Goal: Task Accomplishment & Management: Complete application form

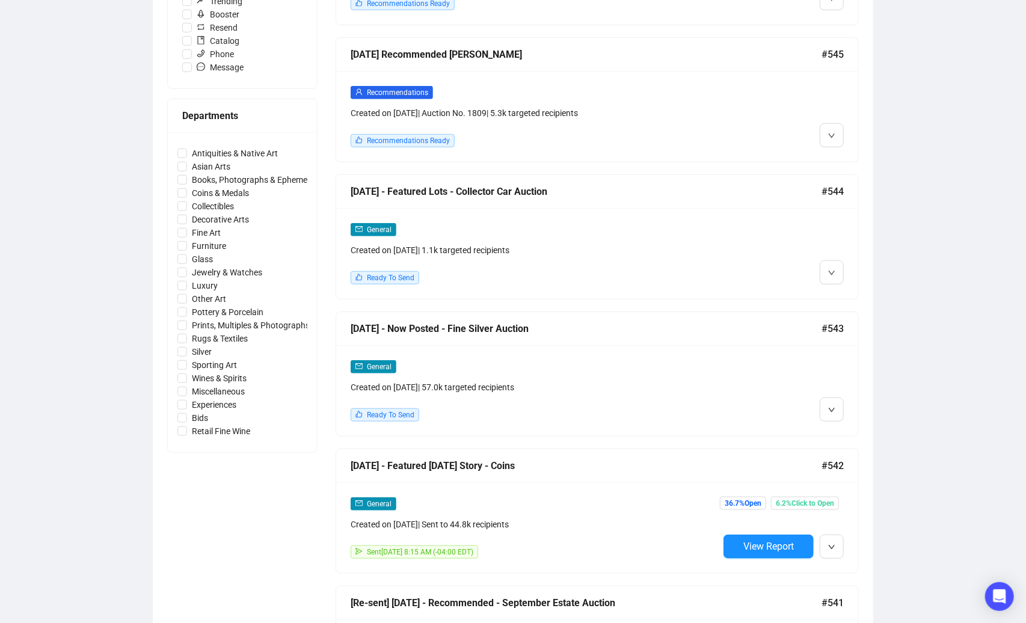
scroll to position [433, 0]
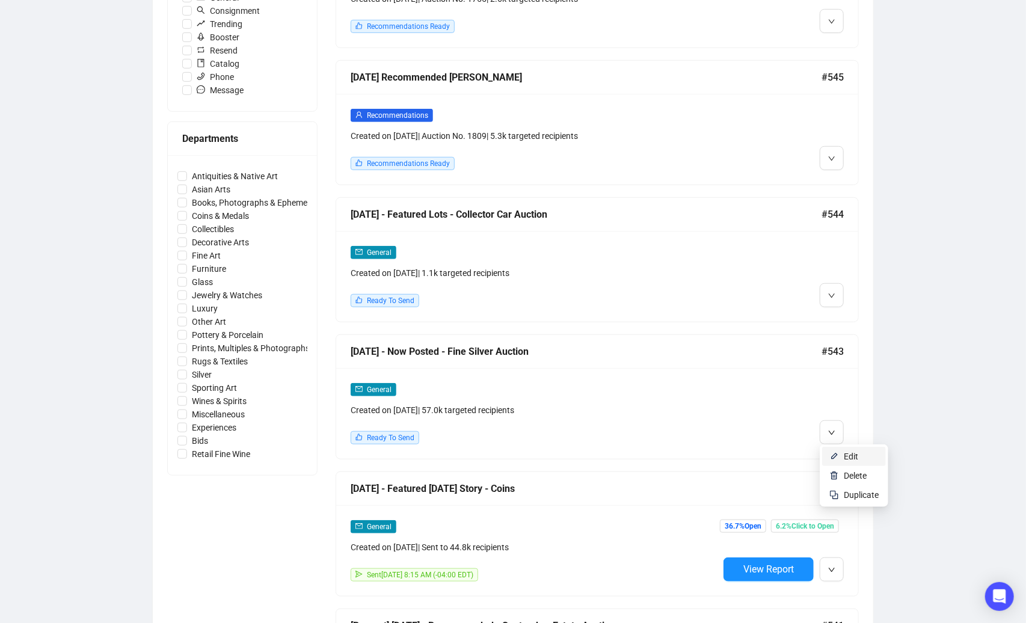
click at [839, 456] on li "Edit" at bounding box center [854, 456] width 64 height 19
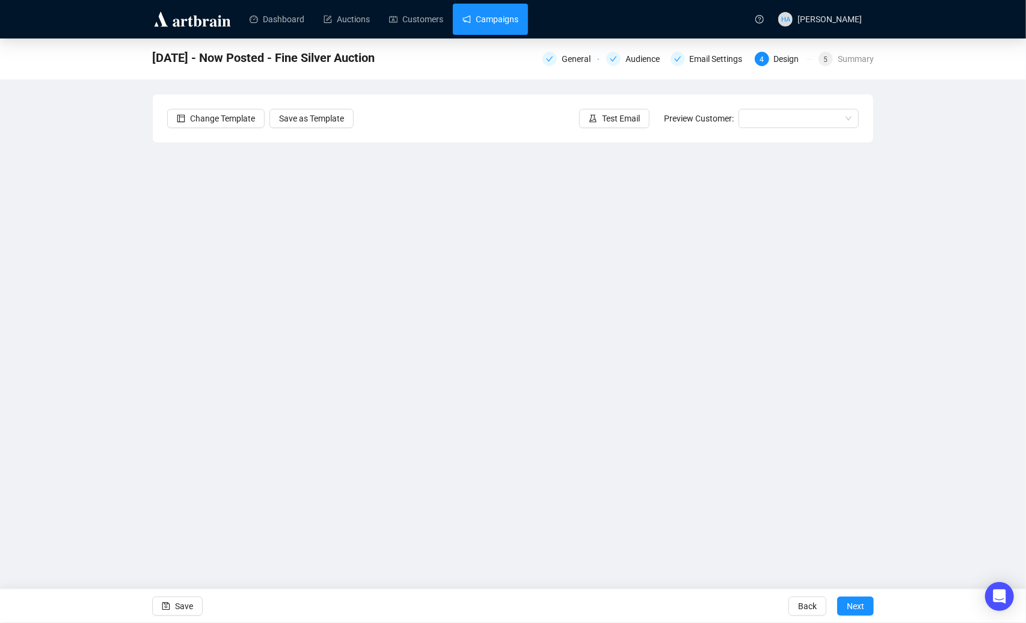
click at [491, 30] on link "Campaigns" at bounding box center [490, 19] width 56 height 31
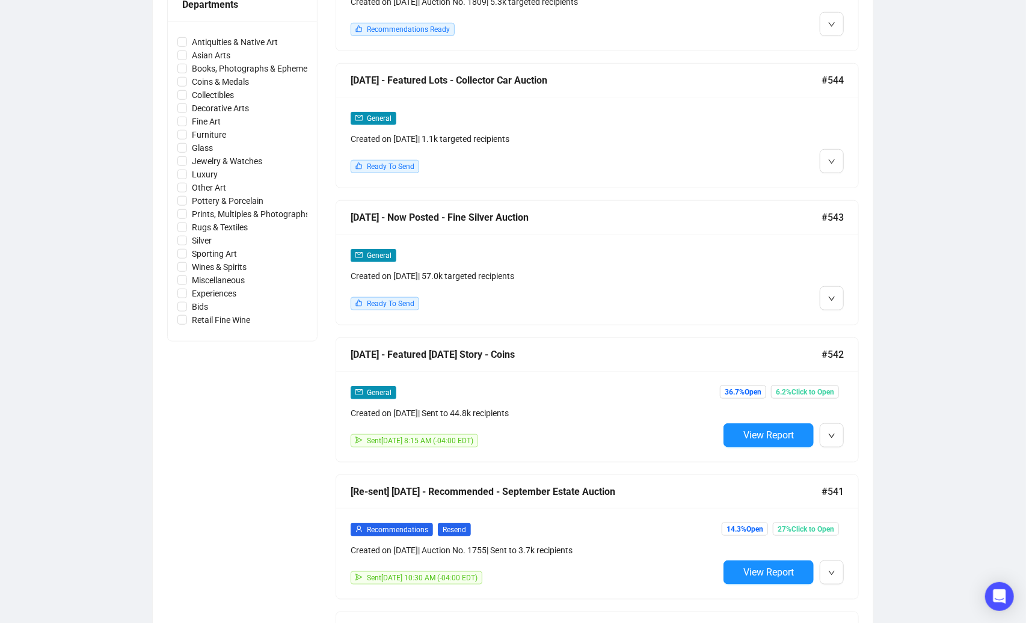
scroll to position [568, 0]
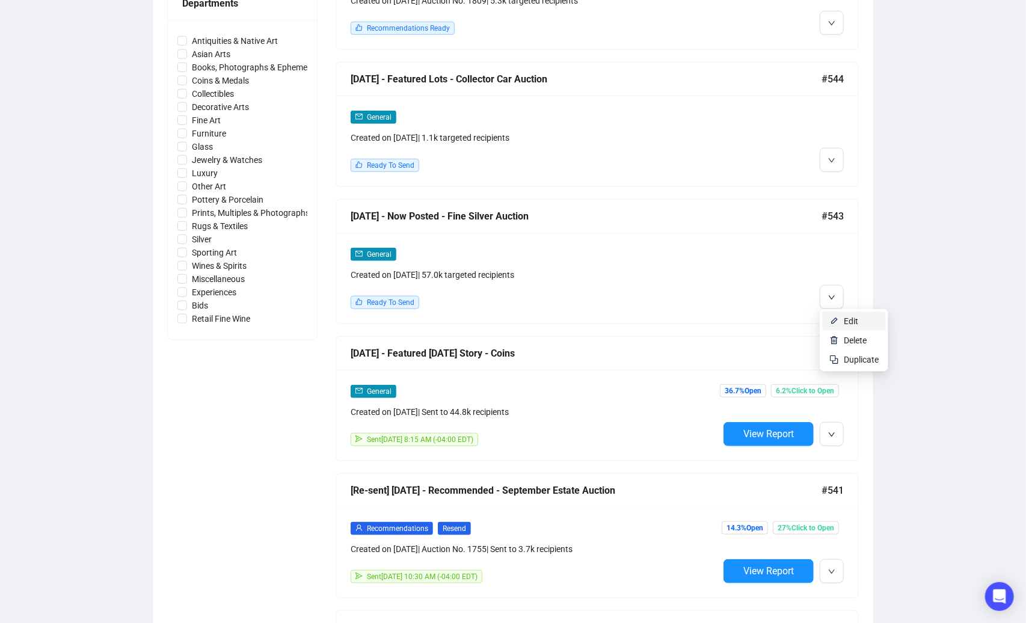
click at [840, 321] on li "Edit" at bounding box center [854, 320] width 64 height 19
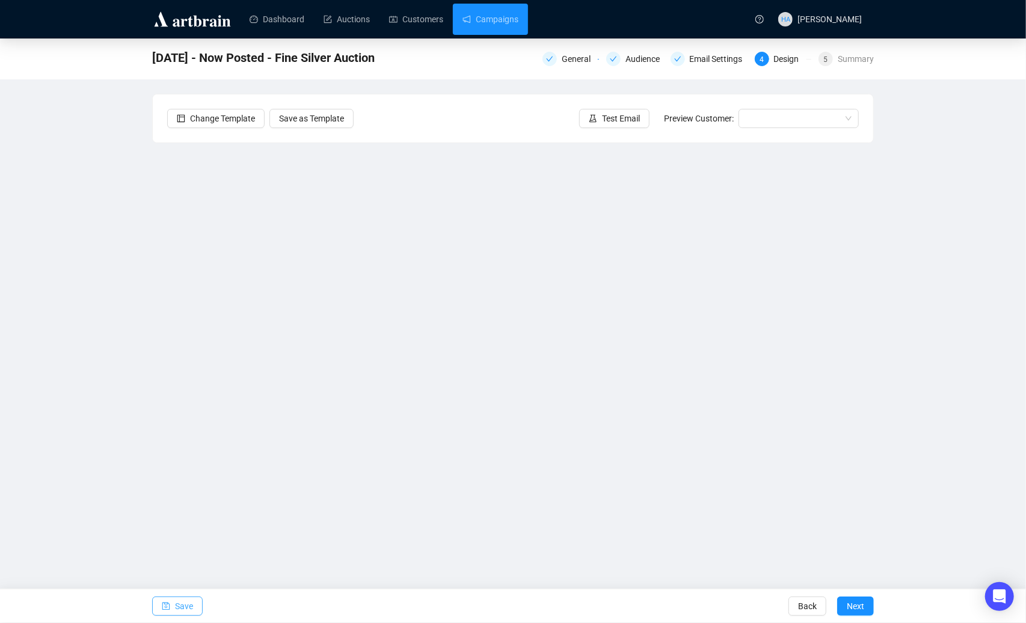
click at [186, 609] on span "Save" at bounding box center [184, 606] width 18 height 34
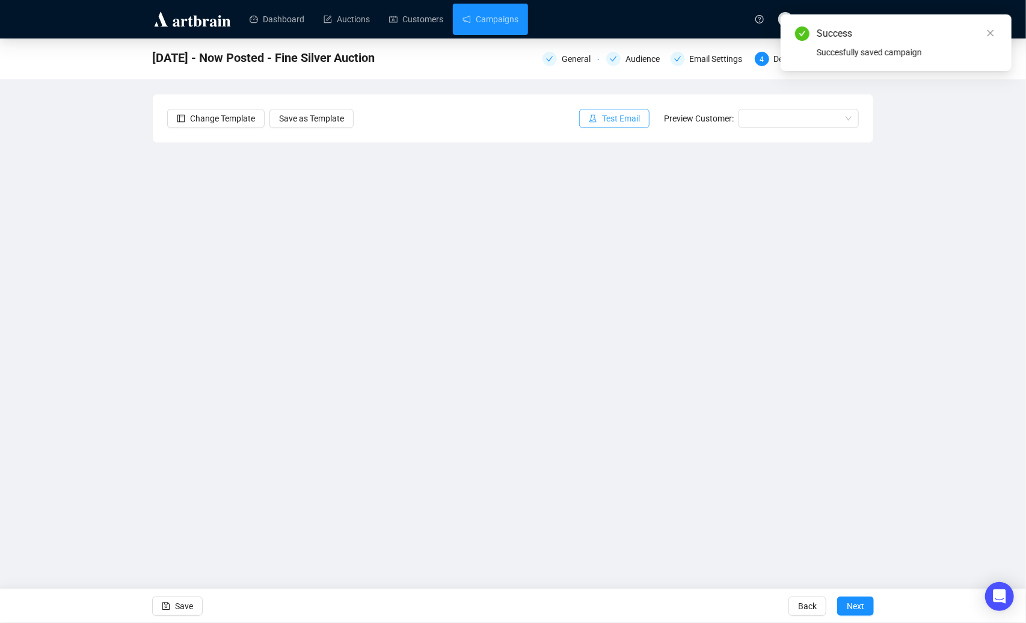
click at [617, 116] on span "Test Email" at bounding box center [621, 118] width 38 height 13
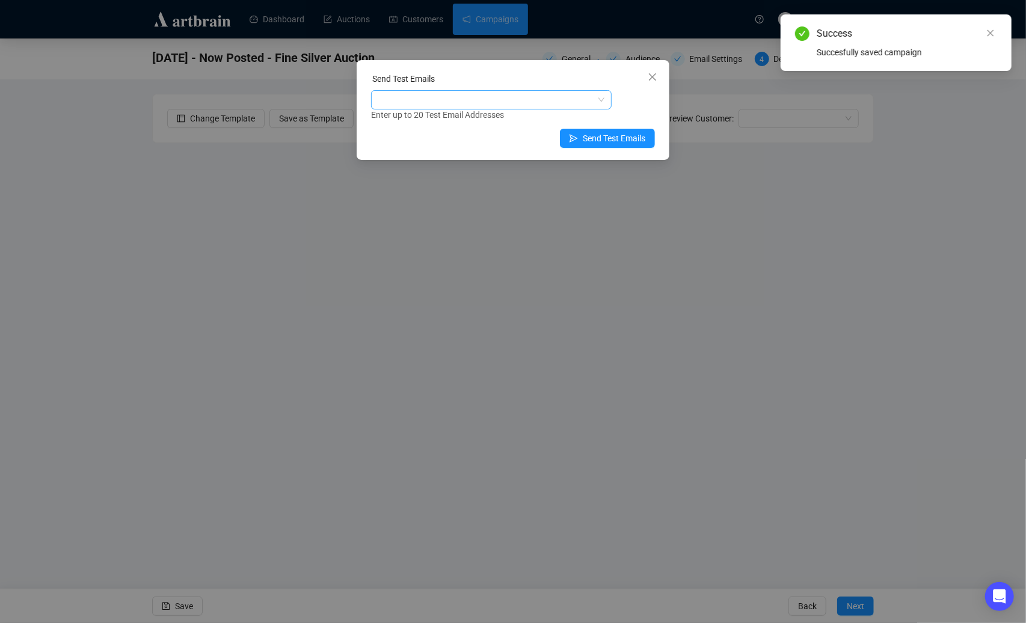
click at [512, 103] on div at bounding box center [484, 99] width 223 height 17
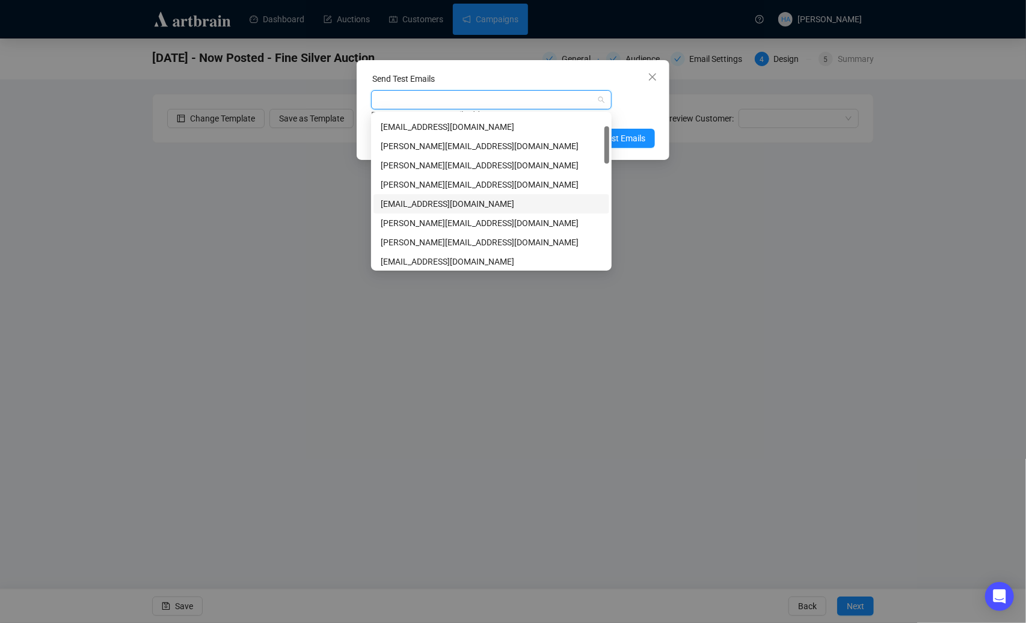
scroll to position [49, 0]
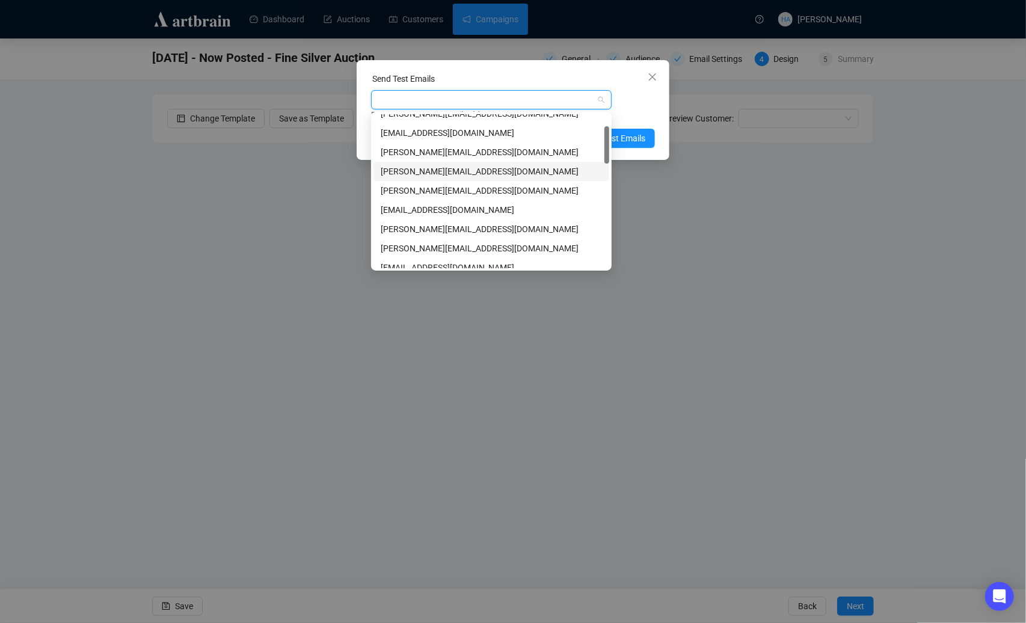
click at [421, 170] on div "[PERSON_NAME][EMAIL_ADDRESS][DOMAIN_NAME]" at bounding box center [491, 171] width 221 height 13
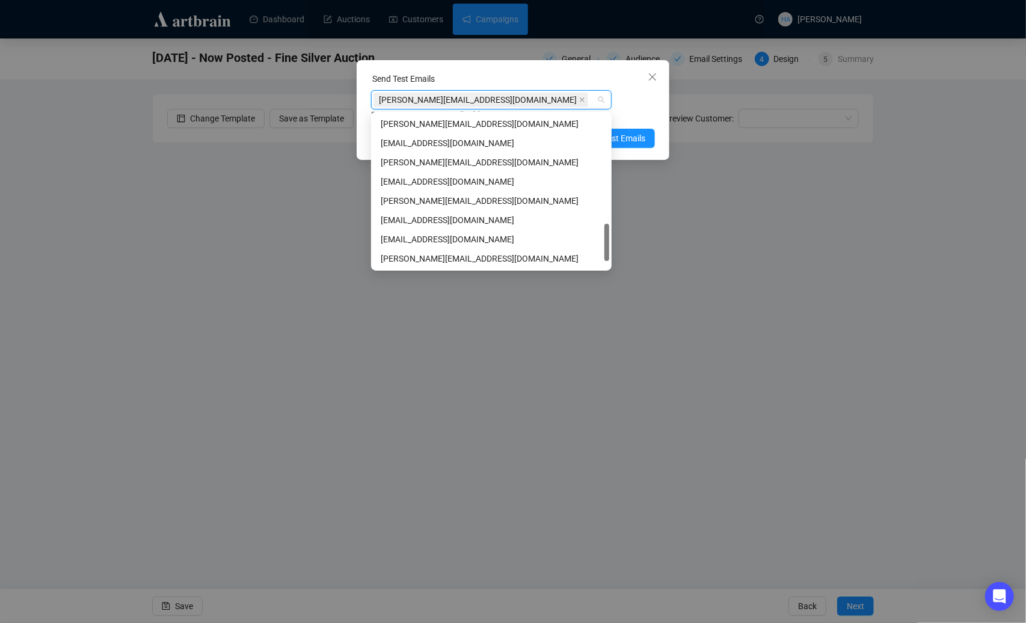
scroll to position [481, 0]
click at [407, 259] on div "[PERSON_NAME][EMAIL_ADDRESS][DOMAIN_NAME]" at bounding box center [491, 258] width 221 height 13
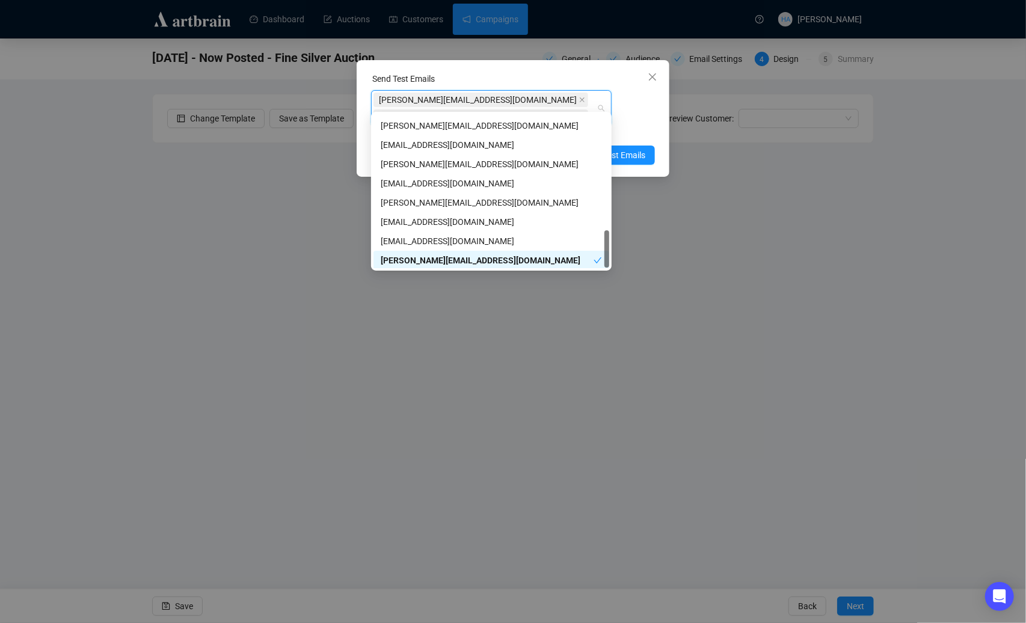
scroll to position [479, 0]
click at [418, 239] on div "[EMAIL_ADDRESS][DOMAIN_NAME]" at bounding box center [491, 241] width 221 height 13
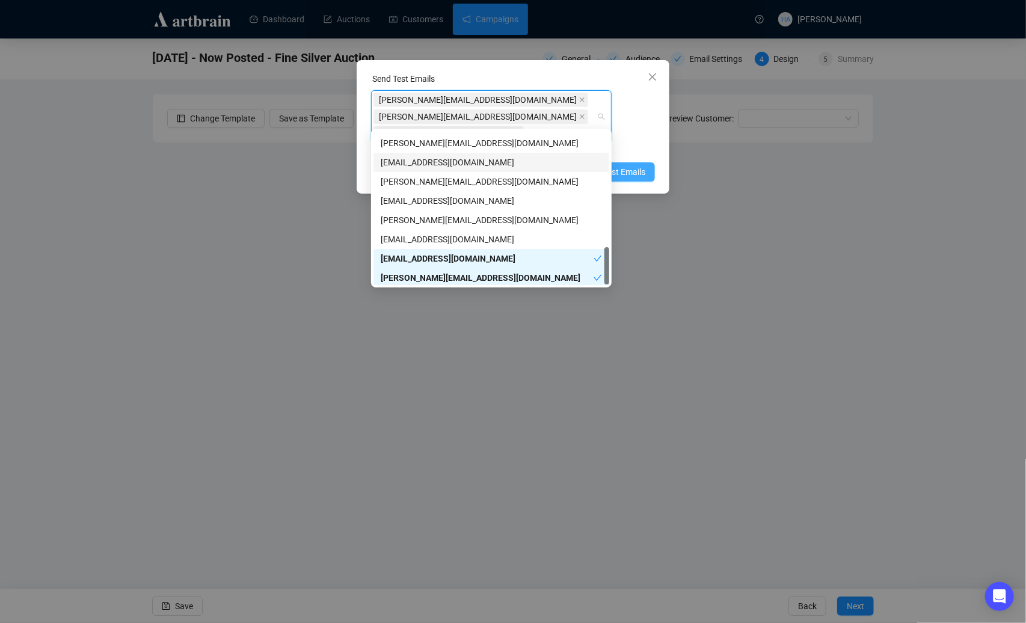
click at [625, 165] on span "Send Test Emails" at bounding box center [614, 171] width 63 height 13
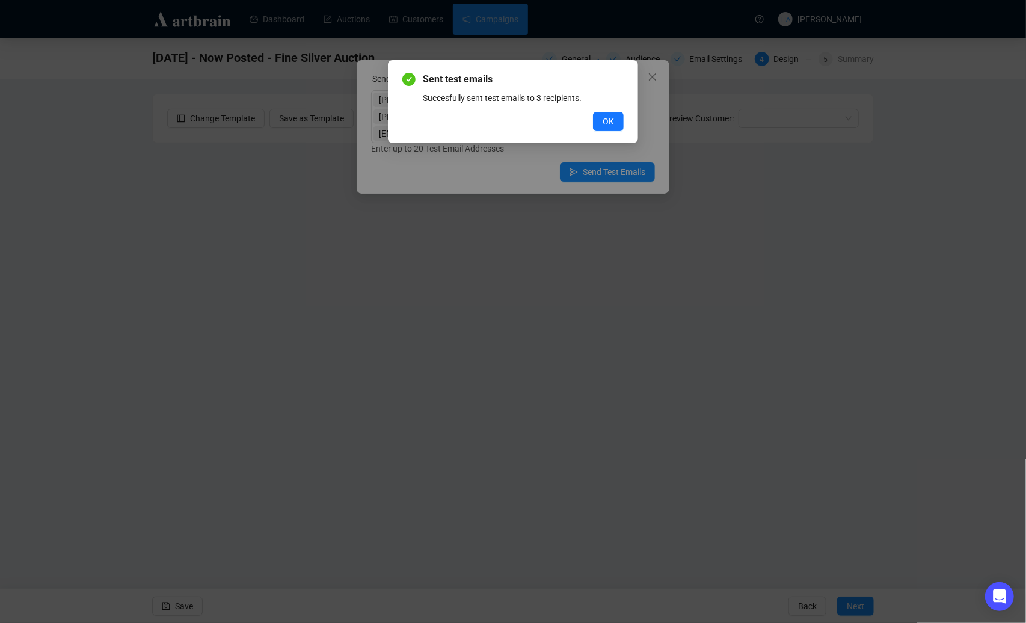
click at [607, 115] on span "OK" at bounding box center [607, 121] width 11 height 13
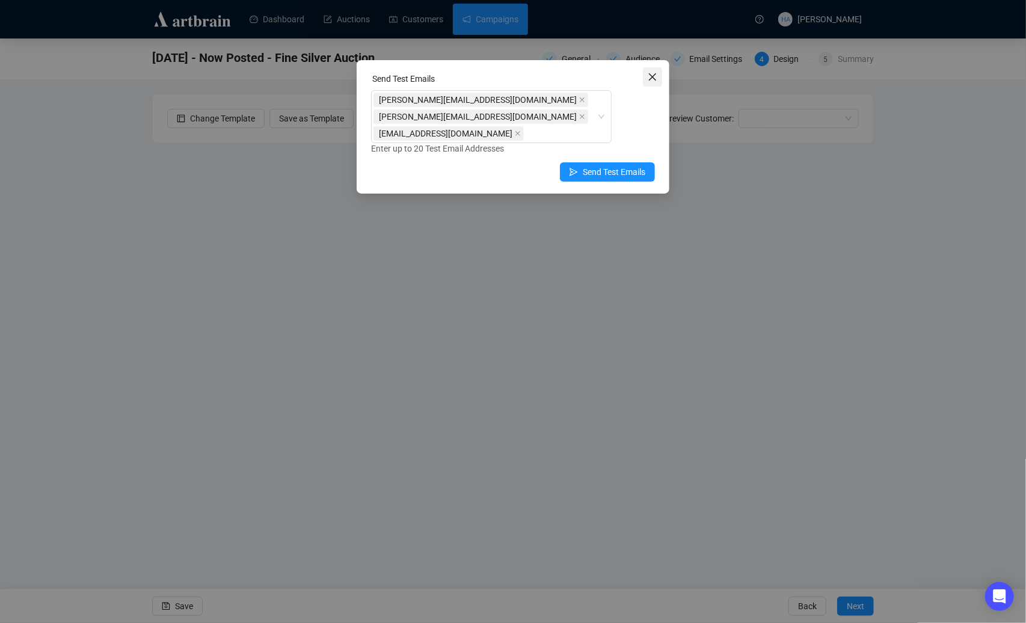
click at [658, 78] on span "Close" at bounding box center [652, 77] width 19 height 10
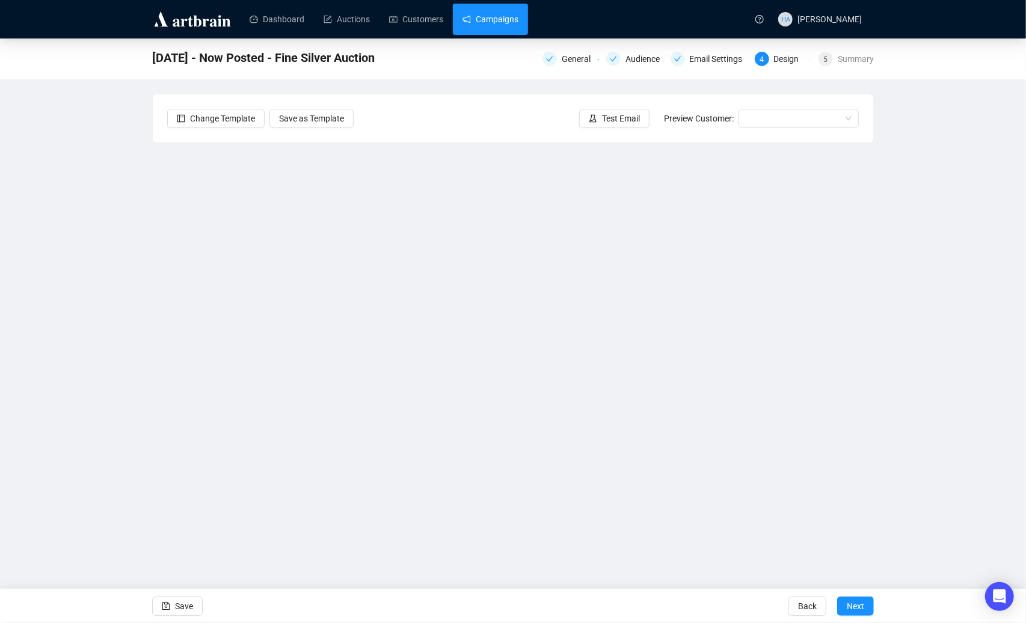
click at [500, 20] on link "Campaigns" at bounding box center [490, 19] width 56 height 31
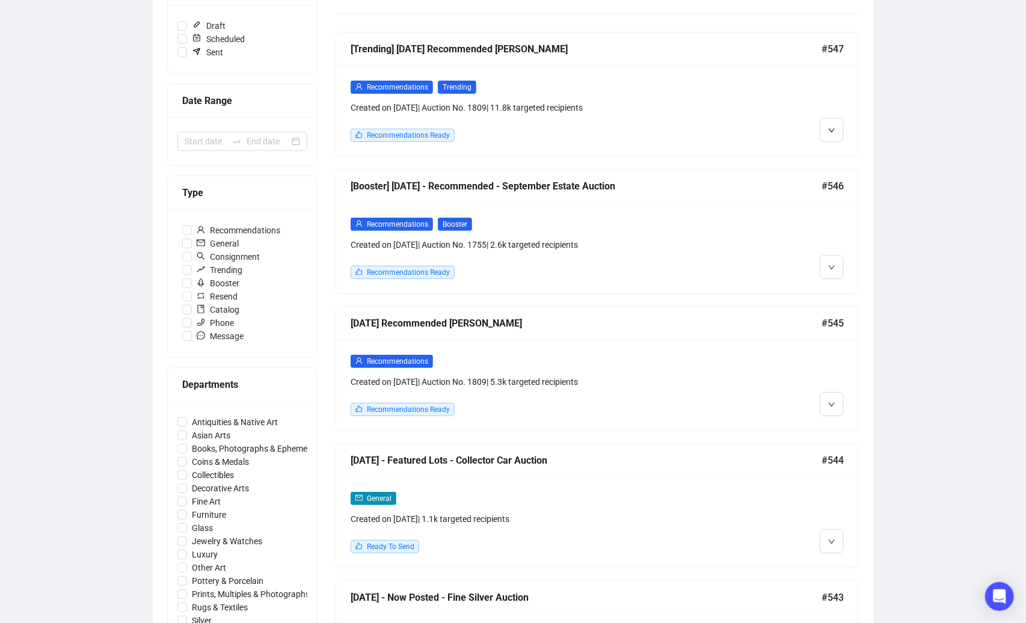
scroll to position [196, 0]
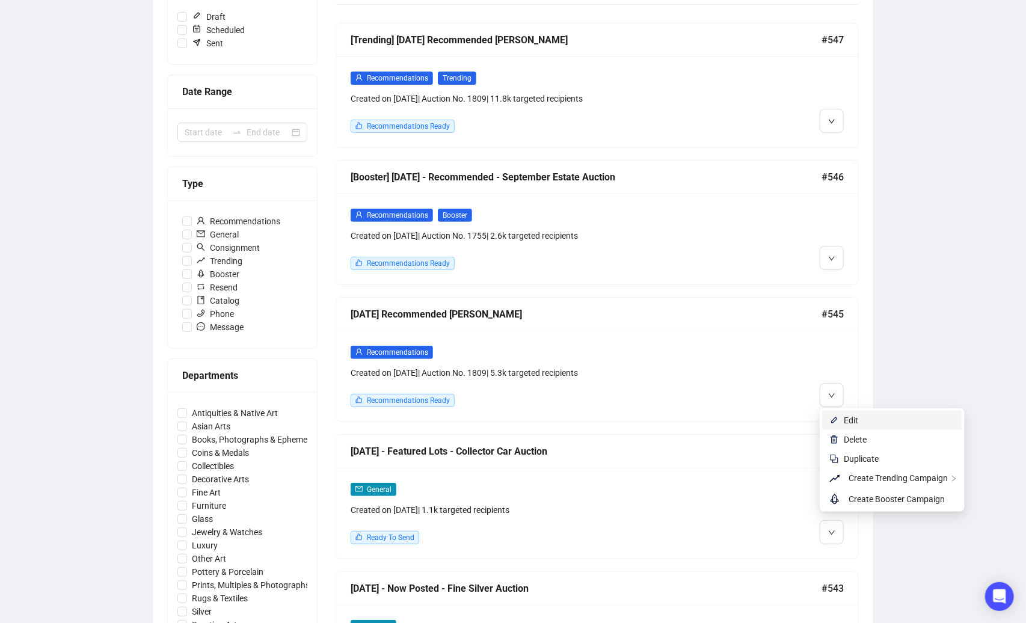
click at [840, 415] on li "Edit" at bounding box center [892, 420] width 140 height 19
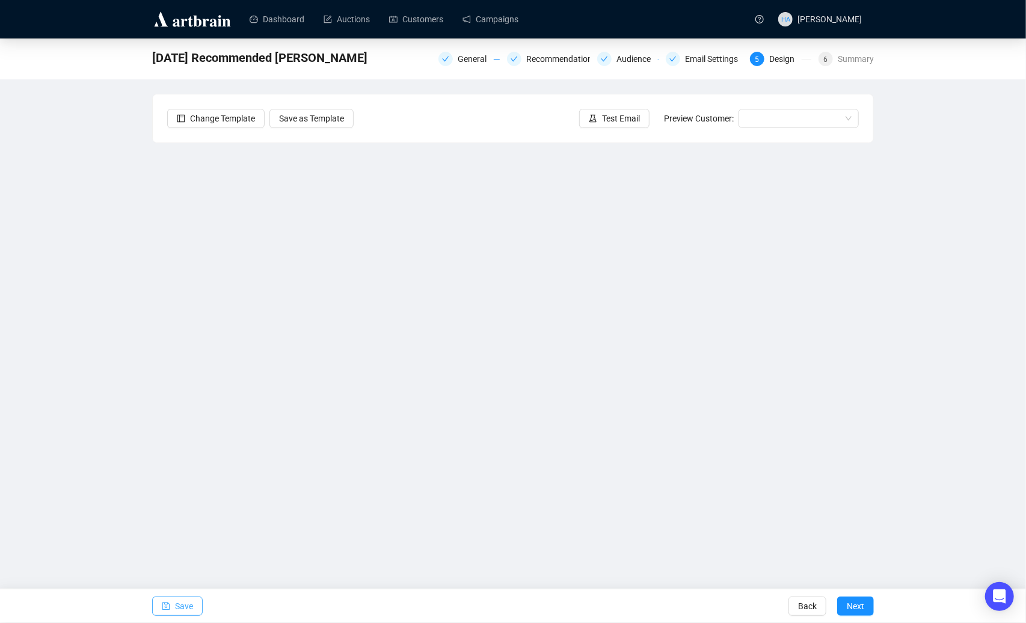
drag, startPoint x: 176, startPoint y: 607, endPoint x: 191, endPoint y: 593, distance: 20.8
click at [176, 607] on span "Save" at bounding box center [184, 606] width 18 height 34
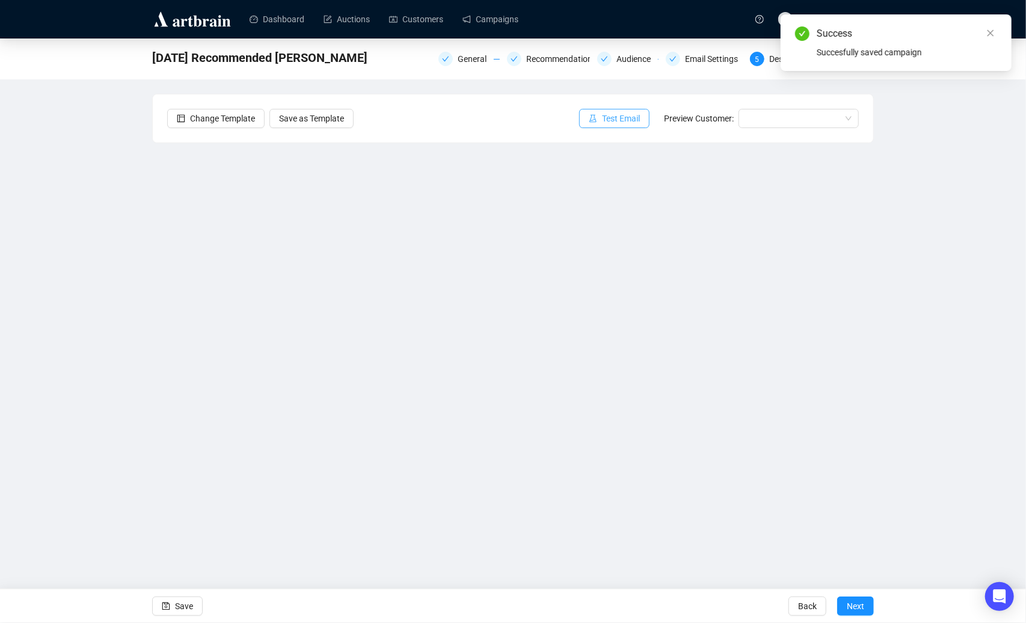
click at [622, 119] on span "Test Email" at bounding box center [621, 118] width 38 height 13
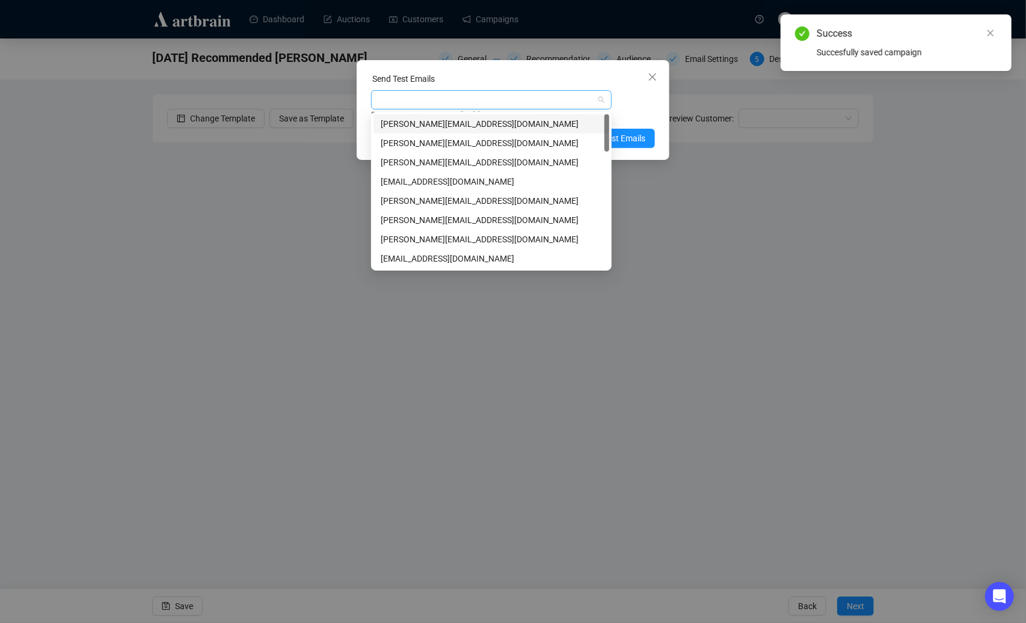
click at [454, 98] on div at bounding box center [484, 99] width 223 height 17
click at [417, 221] on div "[PERSON_NAME][EMAIL_ADDRESS][DOMAIN_NAME]" at bounding box center [491, 219] width 221 height 13
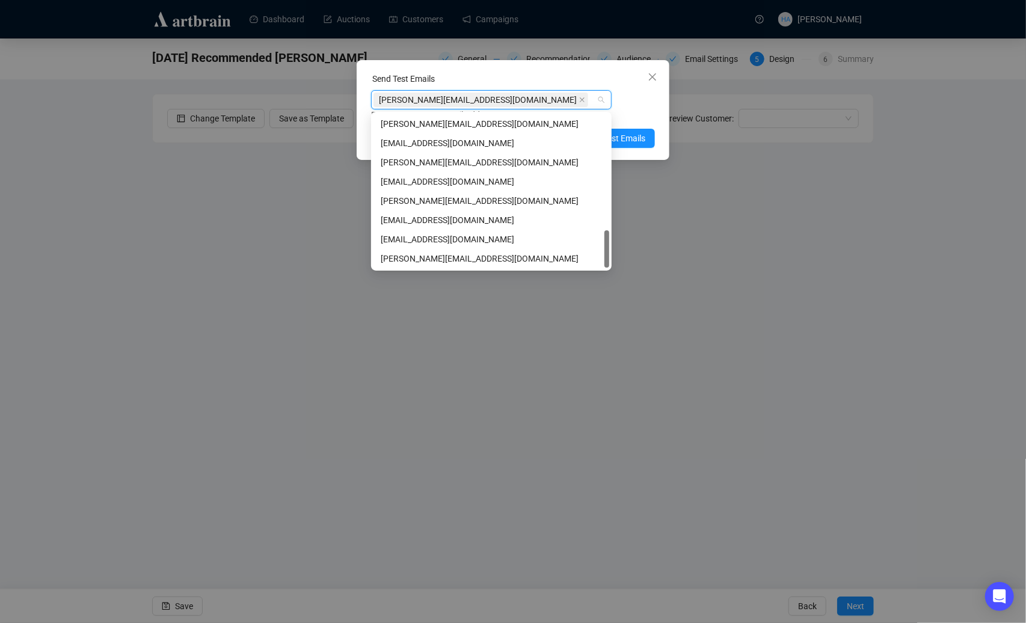
scroll to position [481, 0]
click at [410, 237] on div "[EMAIL_ADDRESS][DOMAIN_NAME]" at bounding box center [491, 239] width 221 height 13
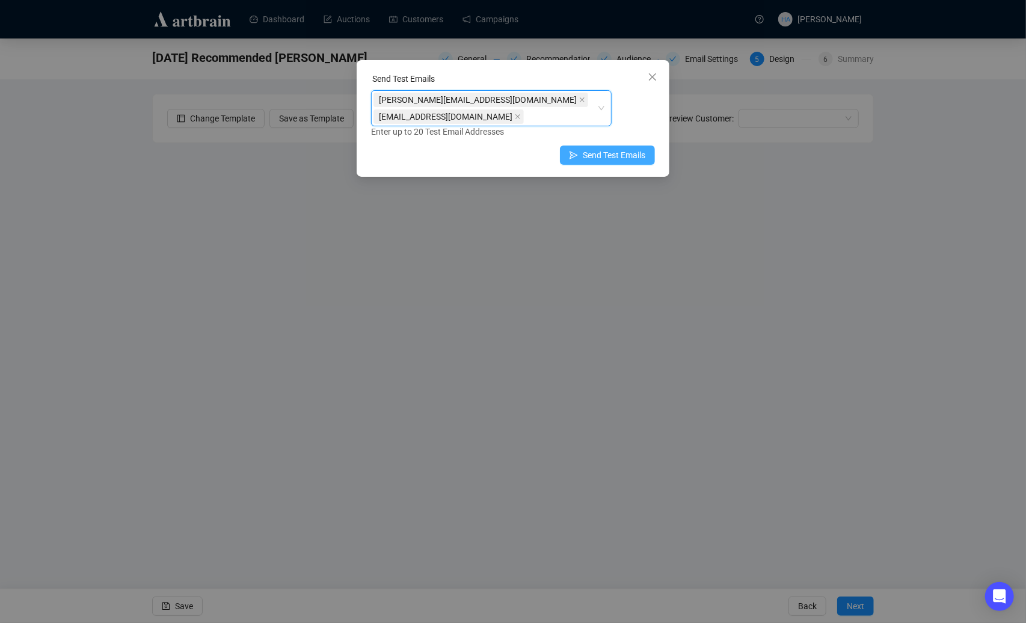
click at [628, 148] on span "Send Test Emails" at bounding box center [614, 154] width 63 height 13
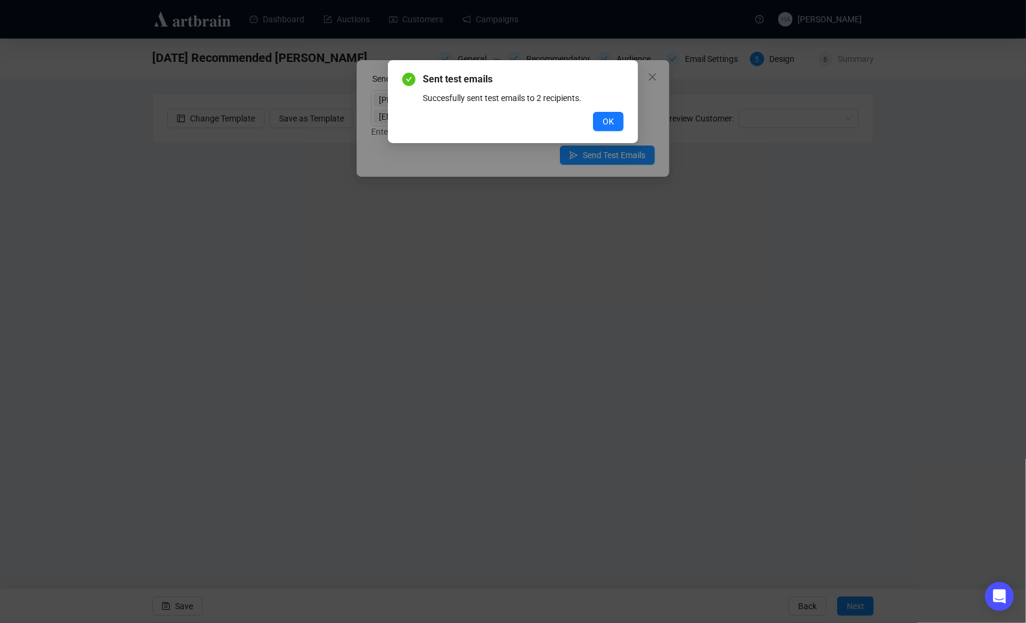
click at [602, 122] on span "OK" at bounding box center [607, 121] width 11 height 13
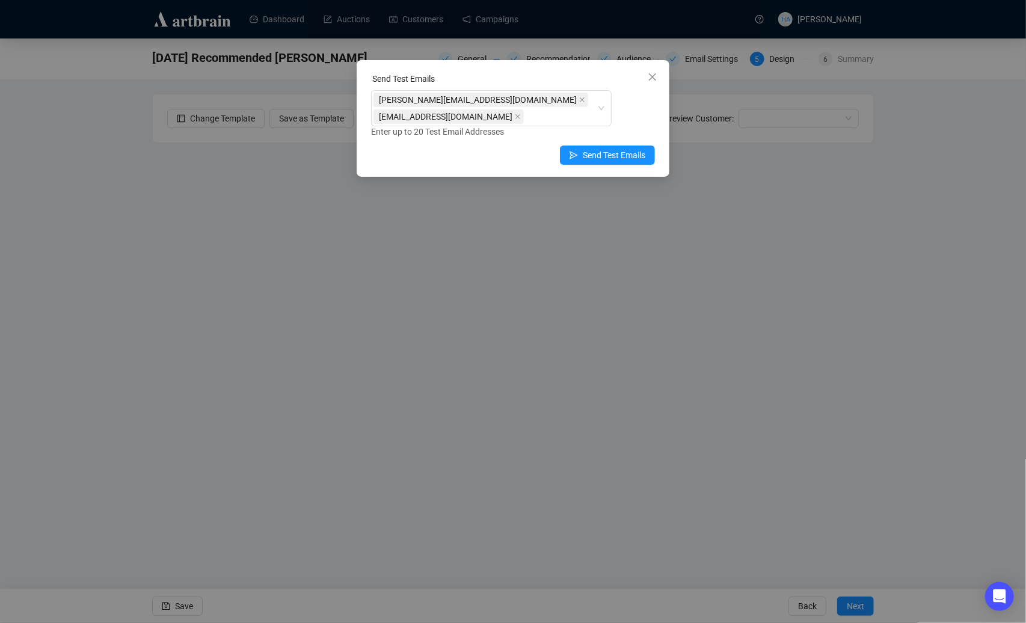
click at [646, 78] on span "Close" at bounding box center [652, 77] width 19 height 10
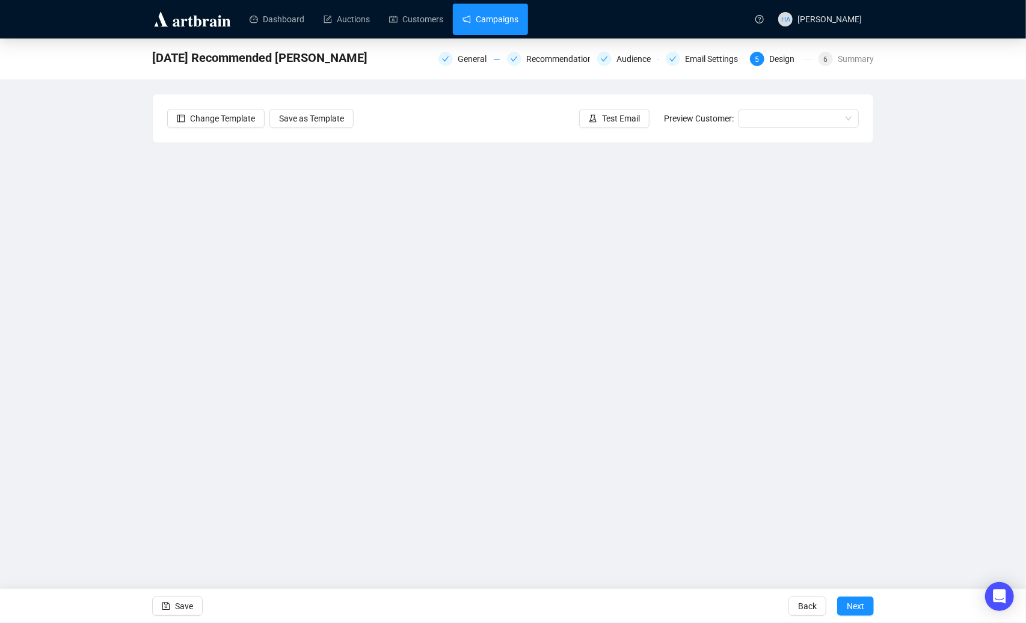
click at [503, 25] on link "Campaigns" at bounding box center [490, 19] width 56 height 31
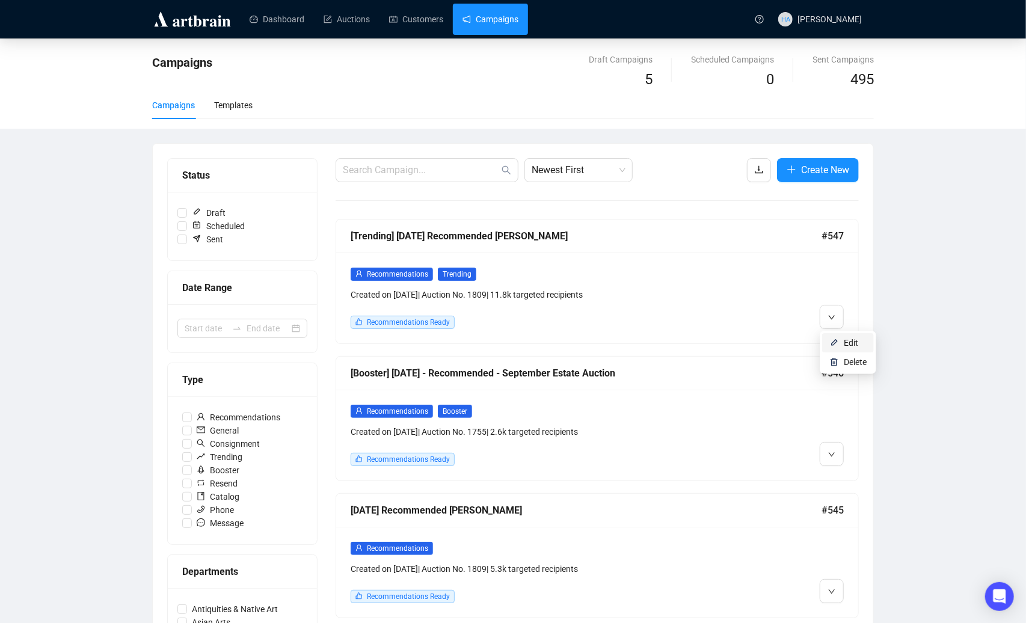
click at [839, 341] on li "Edit" at bounding box center [848, 342] width 52 height 19
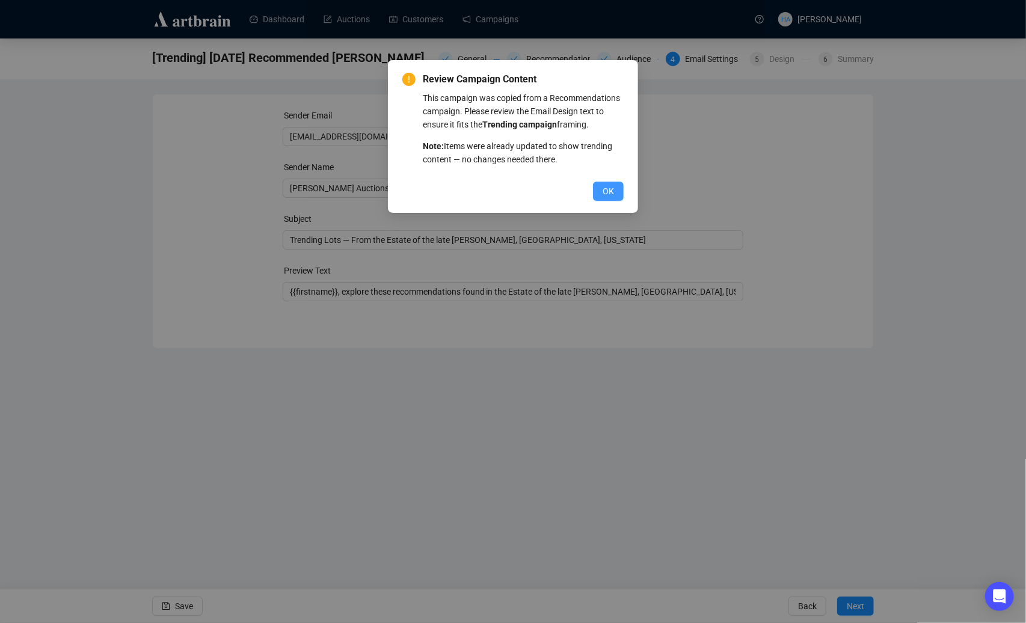
click at [607, 198] on span "OK" at bounding box center [607, 191] width 11 height 13
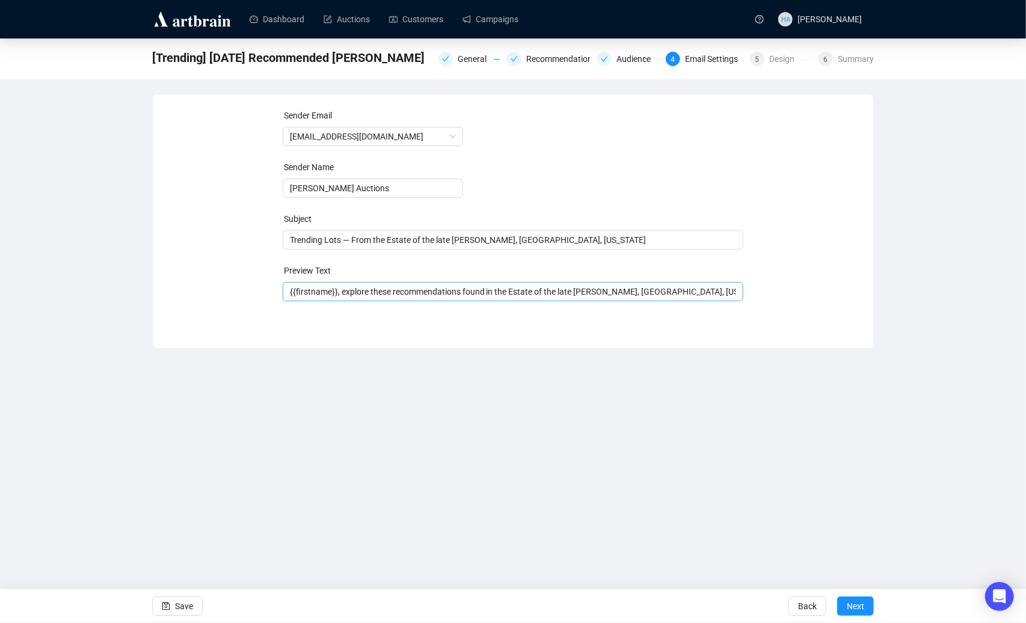
scroll to position [0, 1]
click at [858, 607] on span "Next" at bounding box center [854, 606] width 17 height 34
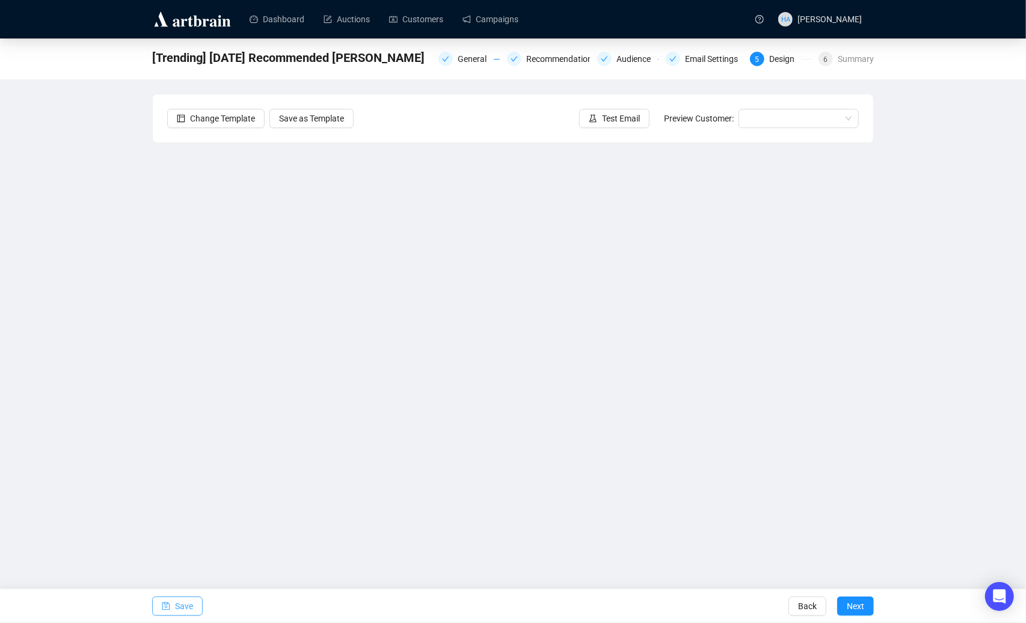
click at [187, 607] on span "Save" at bounding box center [184, 606] width 18 height 34
click at [625, 119] on span "Test Email" at bounding box center [621, 118] width 38 height 13
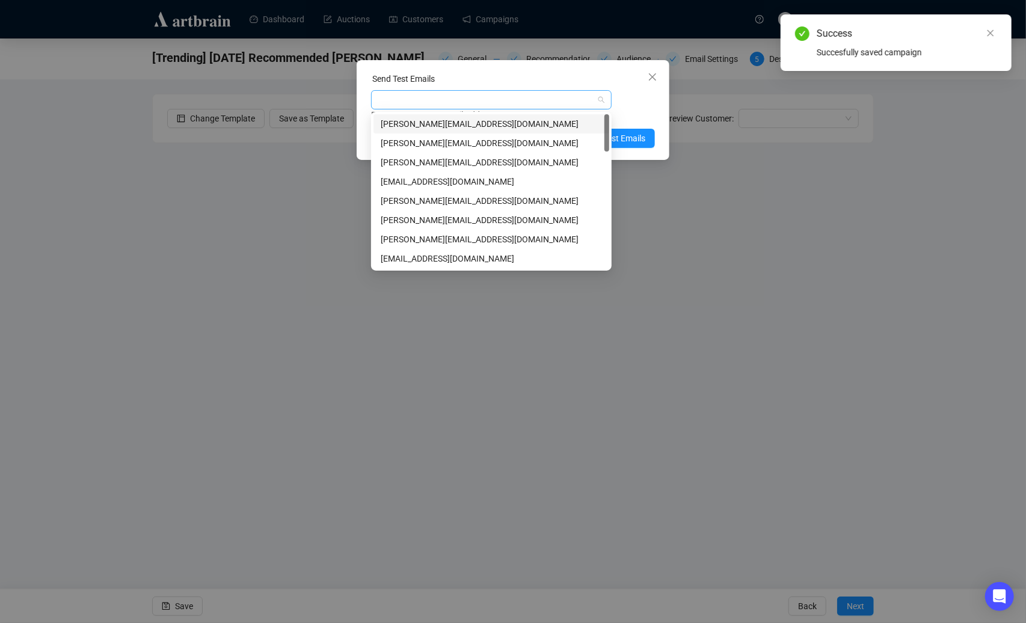
click at [524, 101] on div at bounding box center [484, 99] width 223 height 17
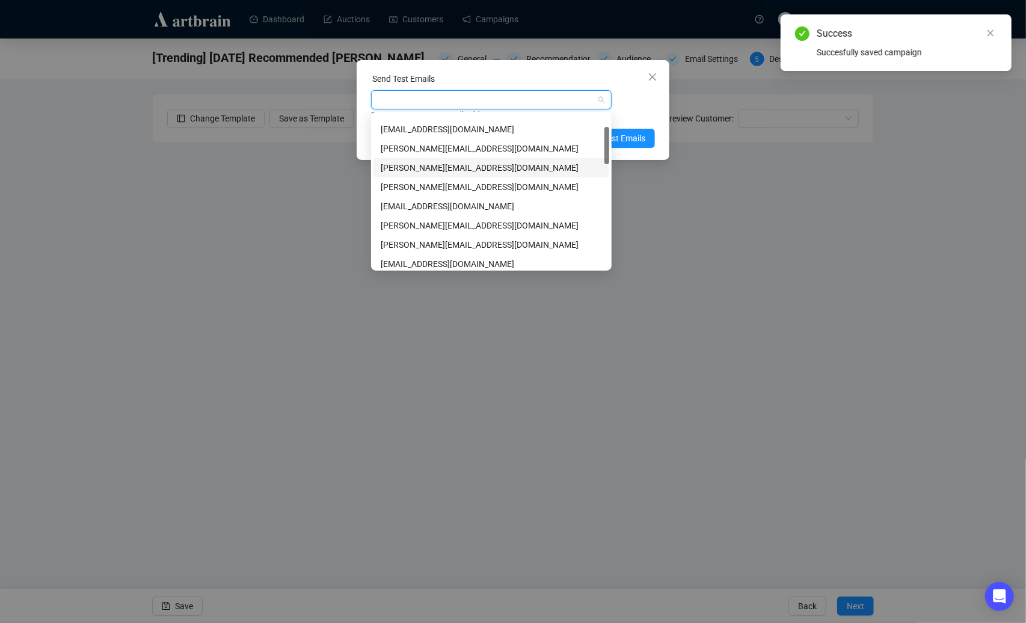
drag, startPoint x: 418, startPoint y: 167, endPoint x: 430, endPoint y: 179, distance: 17.0
click at [418, 167] on div "[PERSON_NAME][EMAIL_ADDRESS][DOMAIN_NAME]" at bounding box center [491, 167] width 221 height 13
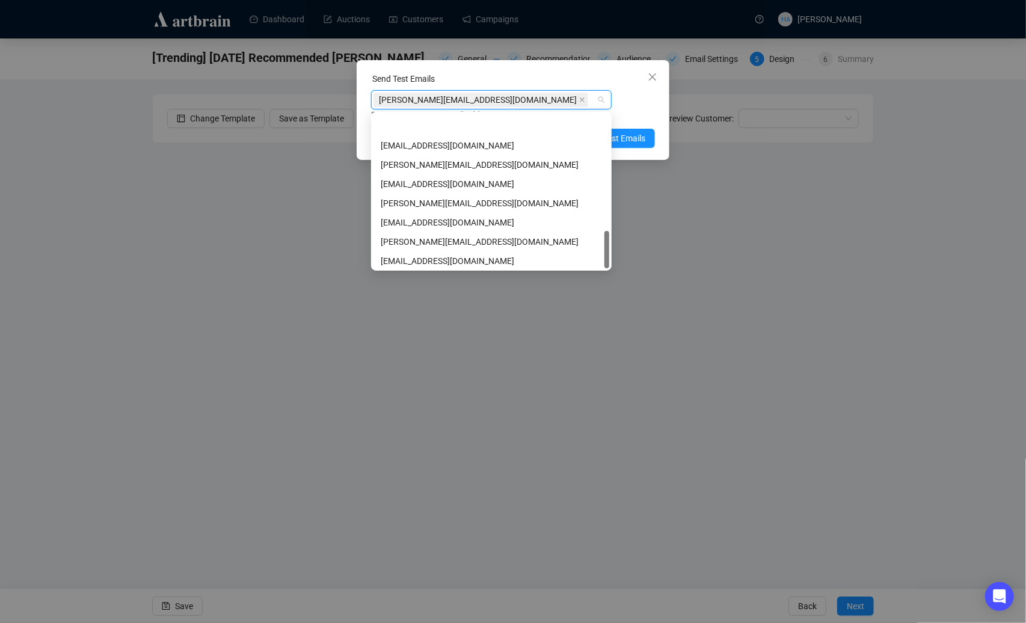
scroll to position [481, 0]
click at [424, 240] on div "[EMAIL_ADDRESS][DOMAIN_NAME]" at bounding box center [491, 239] width 221 height 13
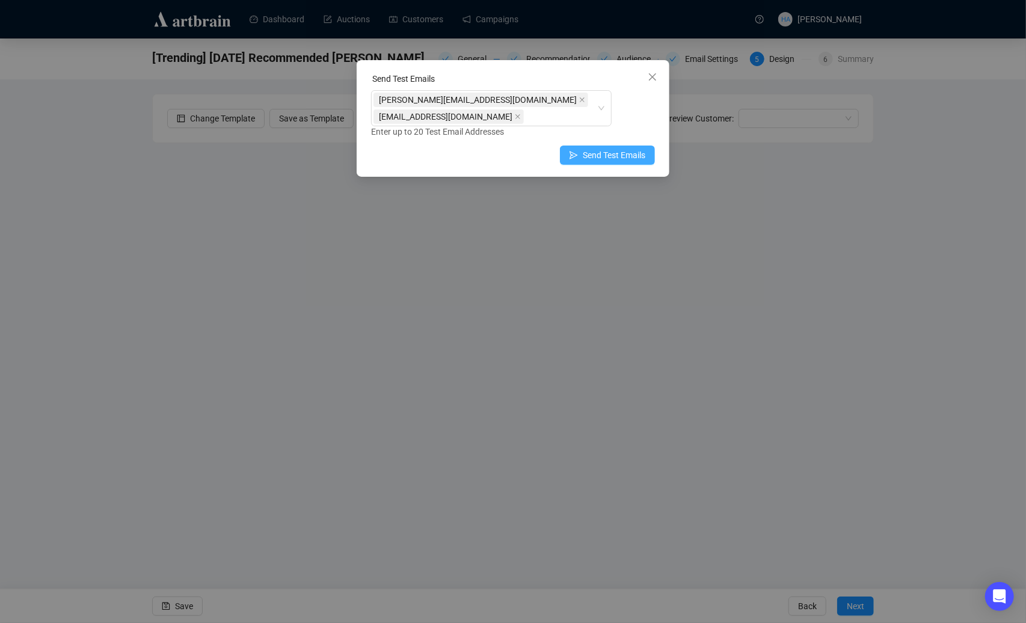
click at [631, 148] on span "Send Test Emails" at bounding box center [614, 154] width 63 height 13
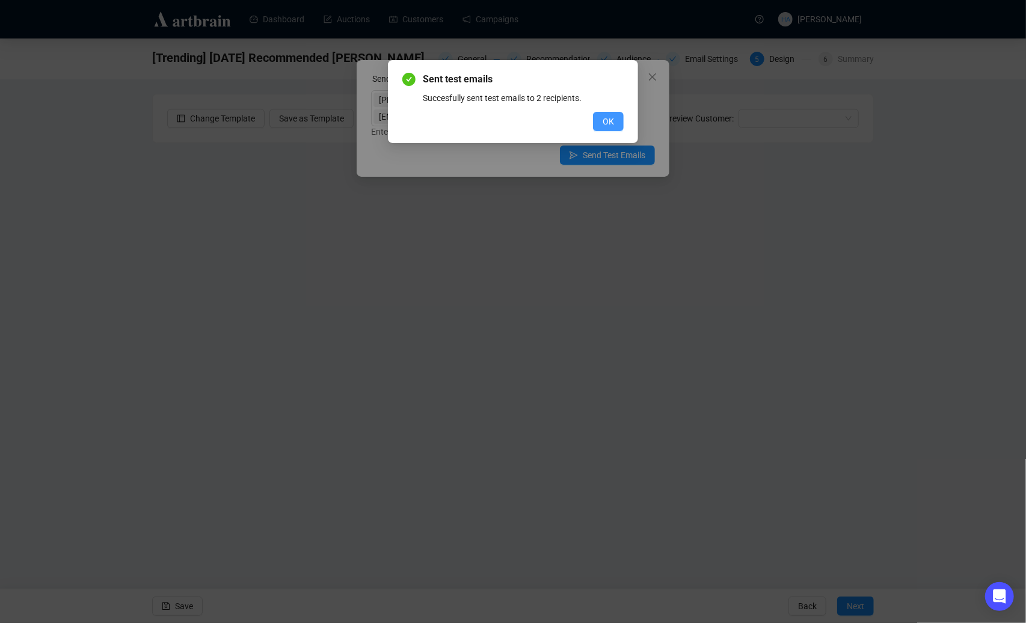
click at [617, 123] on button "OK" at bounding box center [608, 121] width 31 height 19
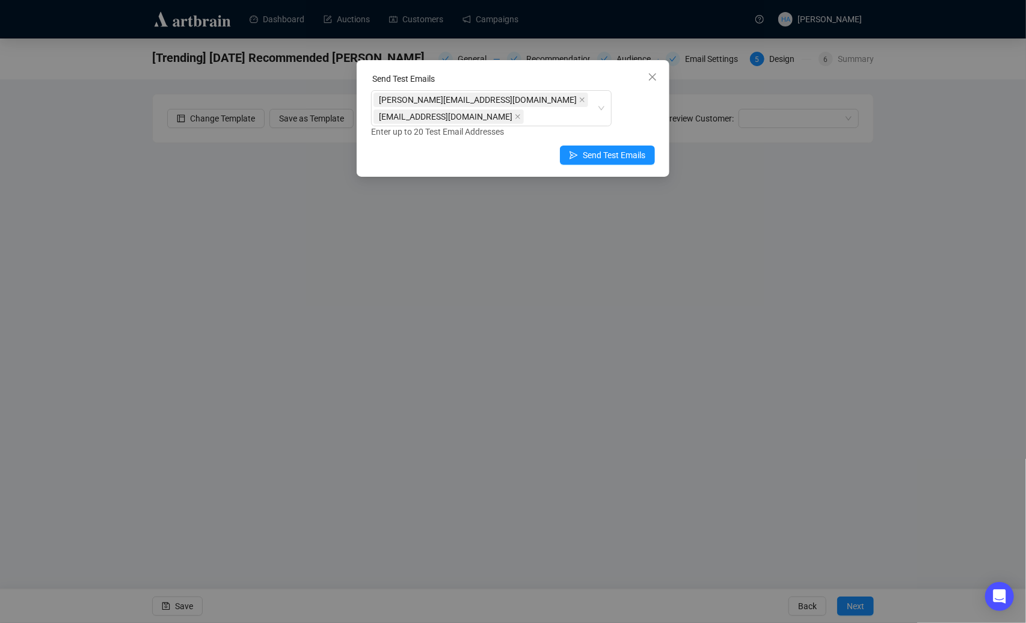
drag, startPoint x: 647, startPoint y: 78, endPoint x: 623, endPoint y: 85, distance: 25.5
click at [646, 79] on span "Close" at bounding box center [652, 77] width 19 height 10
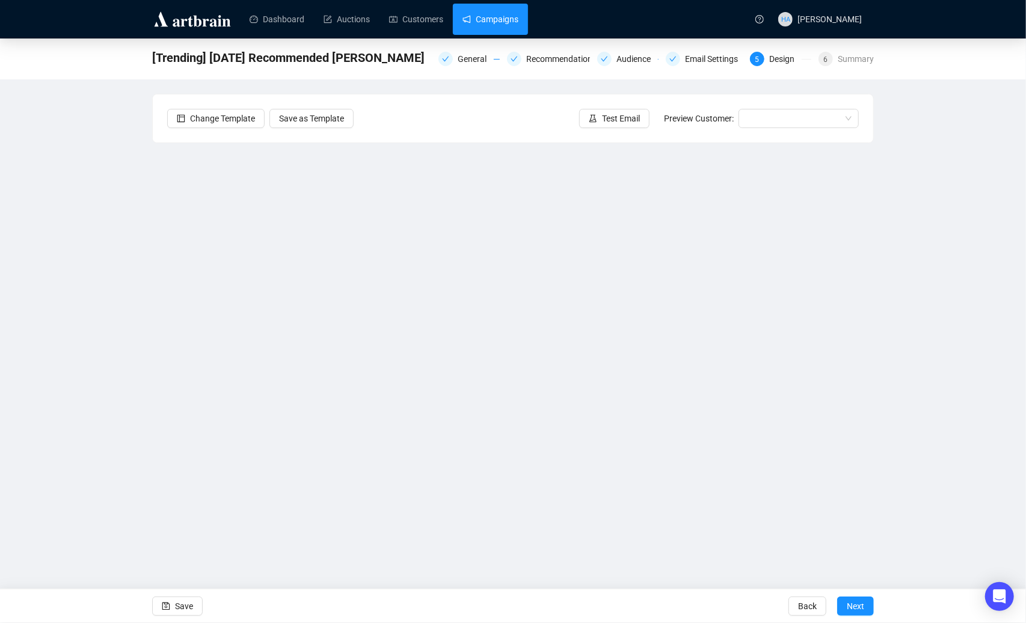
click at [510, 20] on link "Campaigns" at bounding box center [490, 19] width 56 height 31
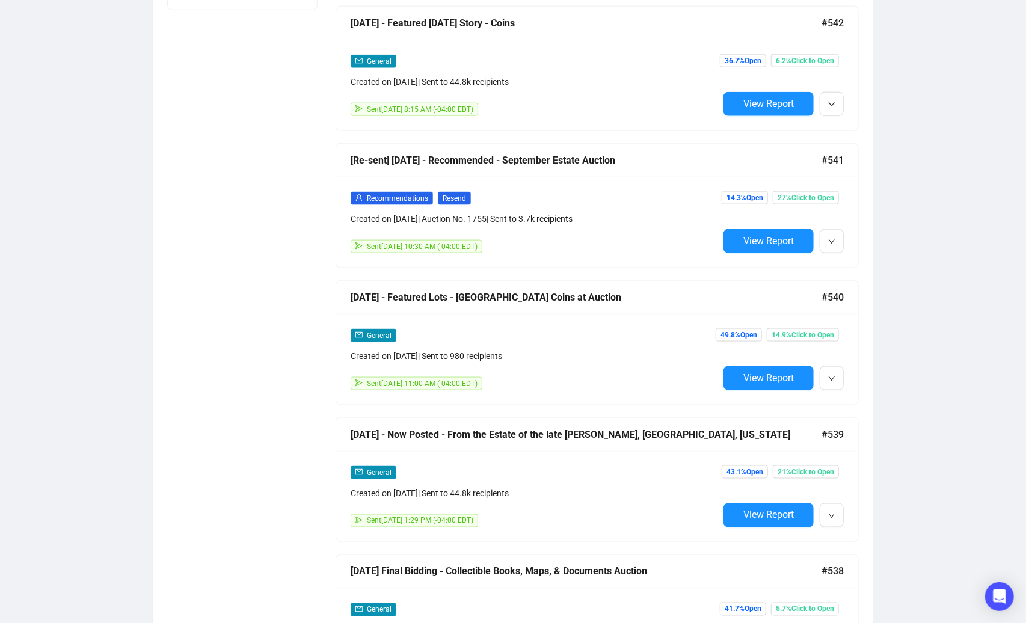
scroll to position [914, 0]
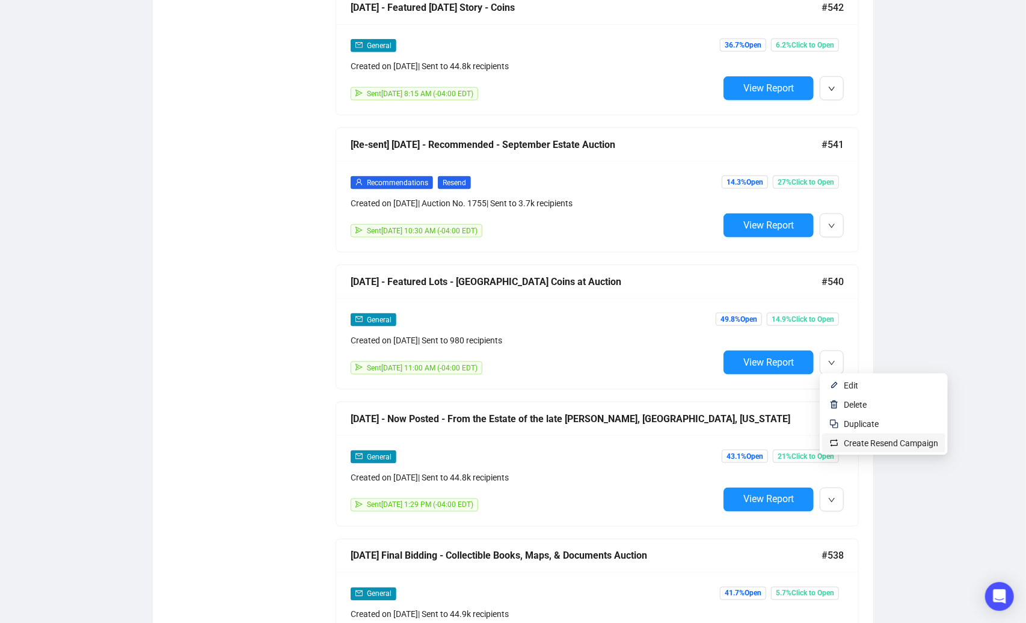
click at [846, 441] on span "Create Resend Campaign" at bounding box center [890, 443] width 94 height 10
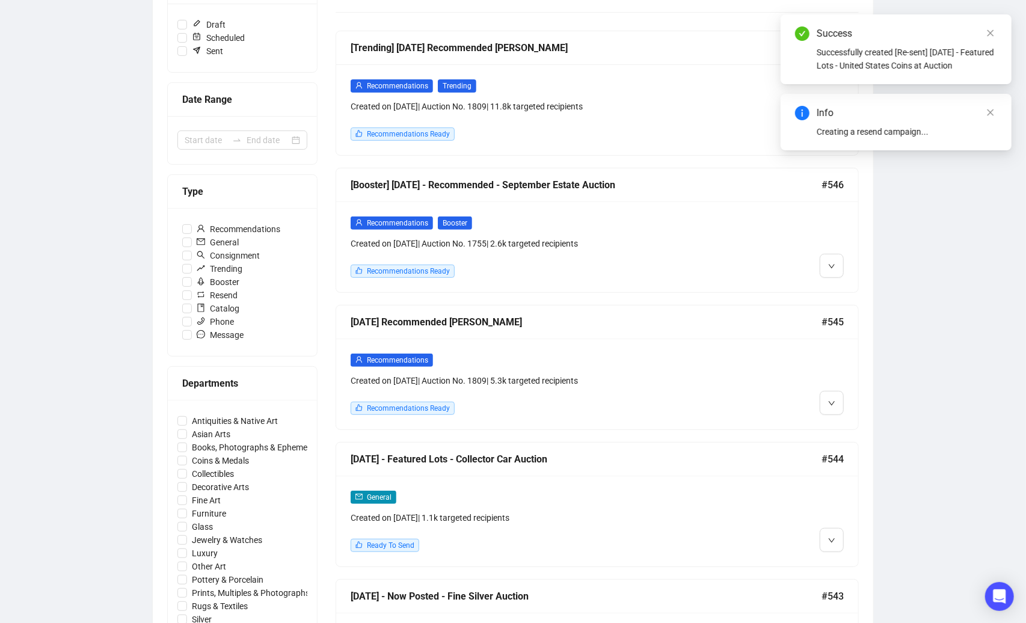
scroll to position [0, 0]
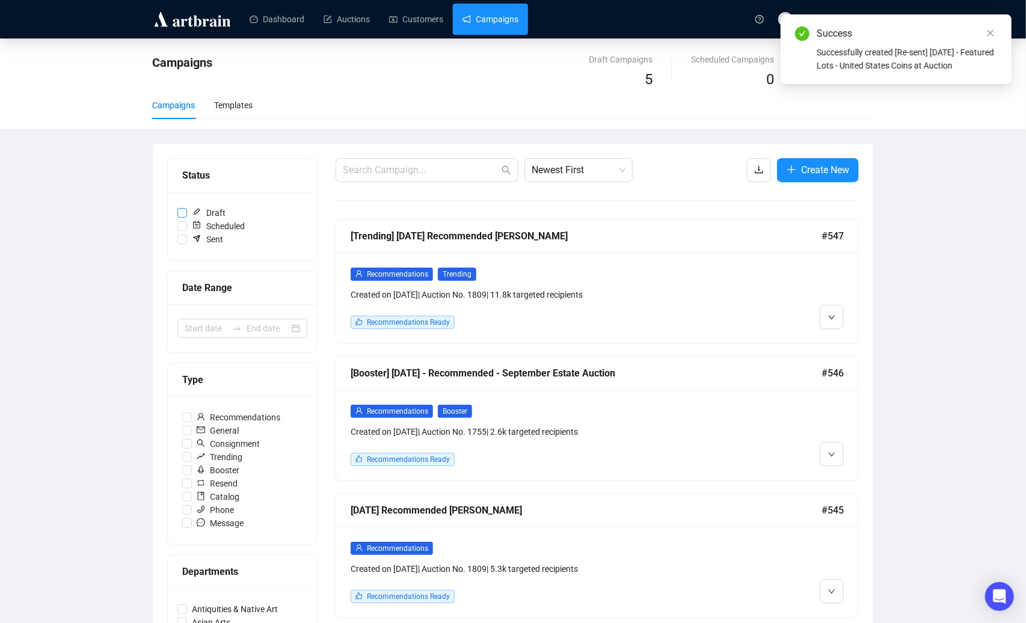
click at [179, 212] on input "Draft" at bounding box center [182, 213] width 10 height 10
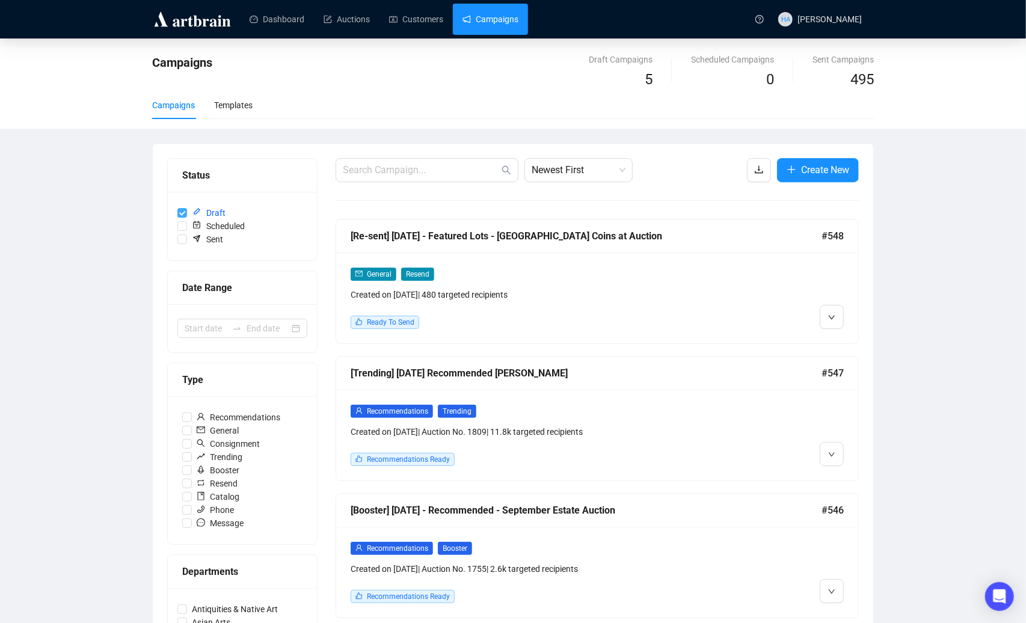
click at [180, 212] on input "Draft" at bounding box center [182, 213] width 10 height 10
checkbox input "false"
click at [415, 25] on link "Customers" at bounding box center [416, 19] width 54 height 31
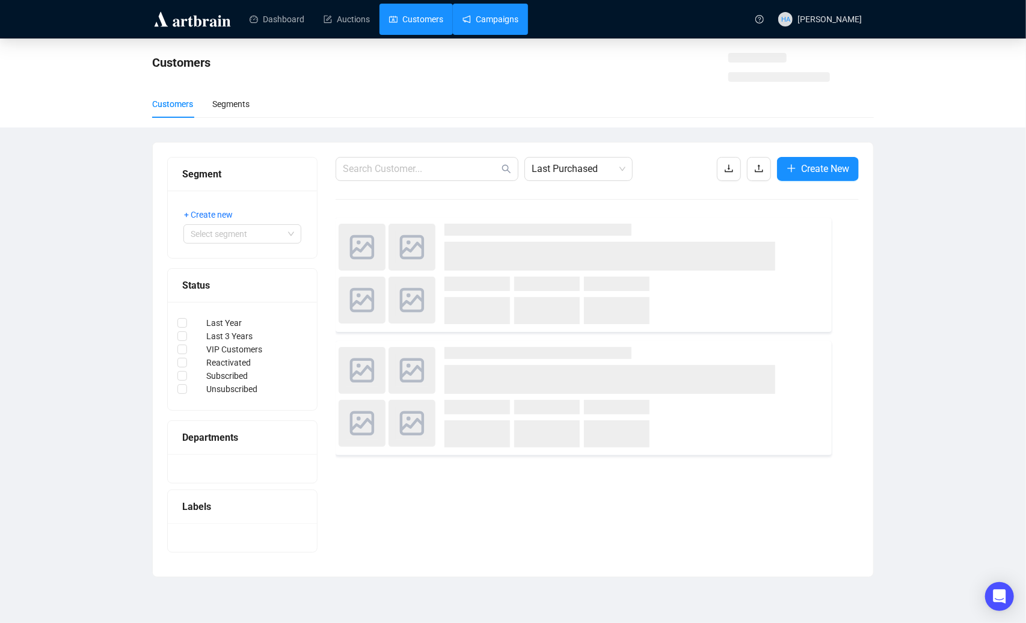
click at [497, 25] on link "Campaigns" at bounding box center [490, 19] width 56 height 31
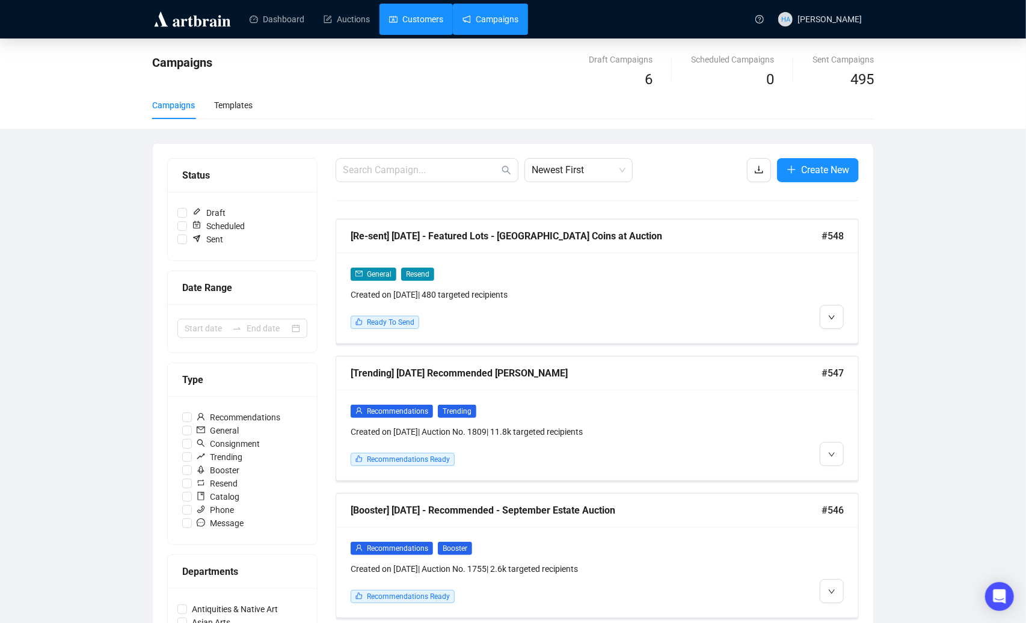
click at [421, 21] on link "Customers" at bounding box center [416, 19] width 54 height 31
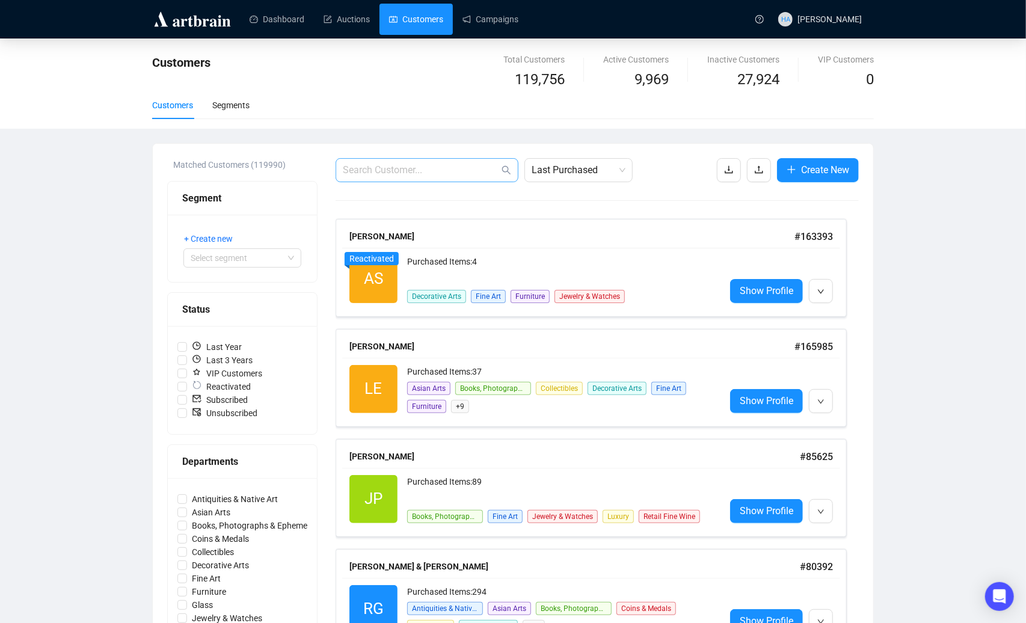
click at [407, 161] on span at bounding box center [426, 170] width 183 height 24
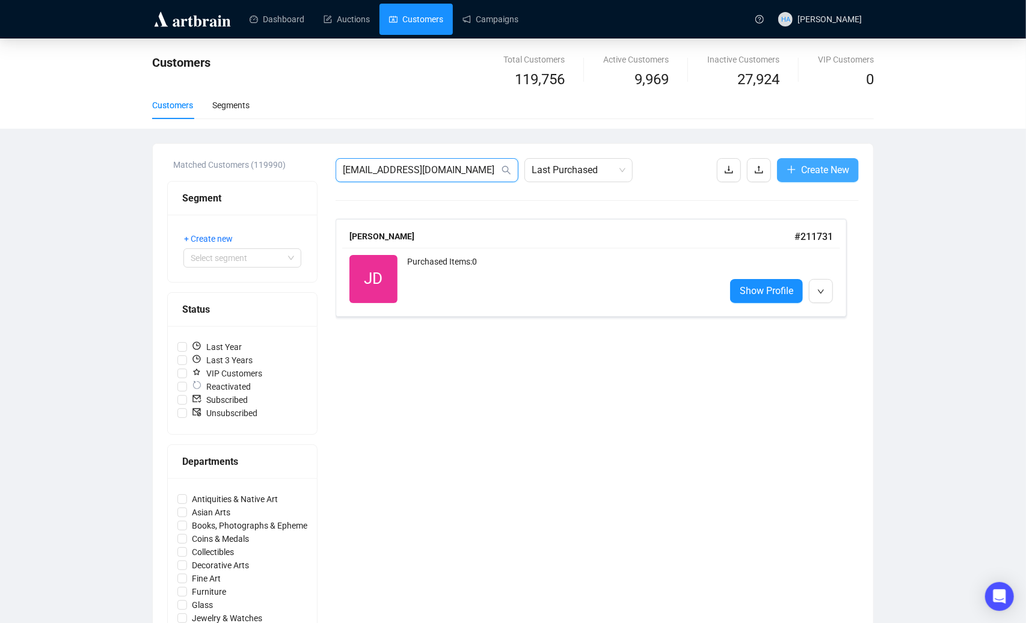
type input "[EMAIL_ADDRESS][DOMAIN_NAME]"
drag, startPoint x: 812, startPoint y: 168, endPoint x: 867, endPoint y: 209, distance: 68.4
click at [867, 209] on div "Matched Customers (119990) Segment + Create new Select segment Status Last Year…" at bounding box center [513, 564] width 720 height 840
click at [867, 210] on div "Matched Customers (119990) Segment + Create new Select segment Status Last Year…" at bounding box center [513, 564] width 720 height 840
click at [776, 283] on span "Show Profile" at bounding box center [766, 290] width 54 height 15
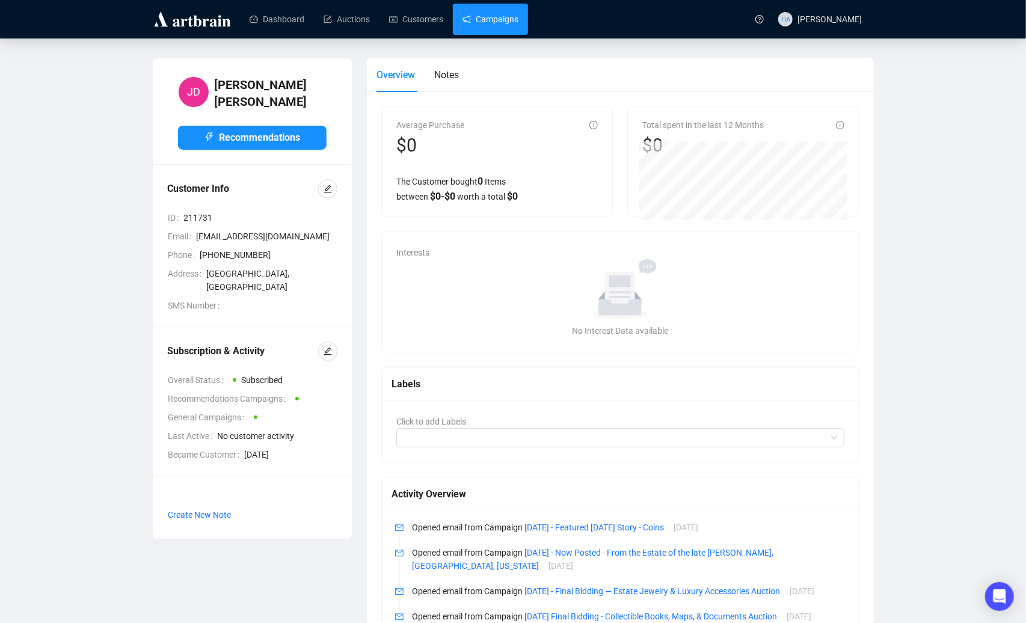
click at [491, 24] on link "Campaigns" at bounding box center [490, 19] width 56 height 31
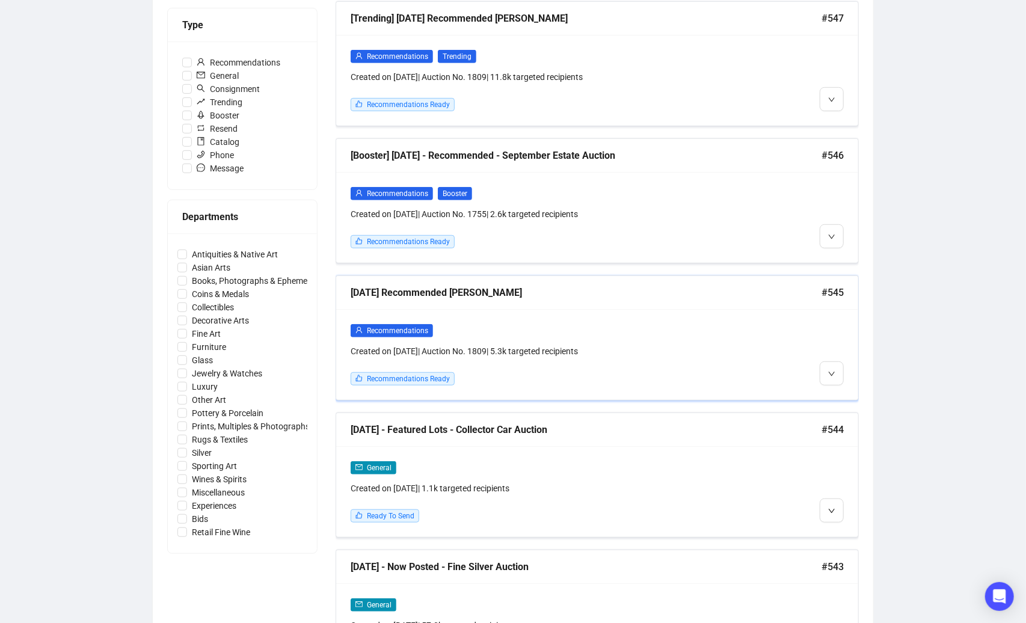
scroll to position [359, 0]
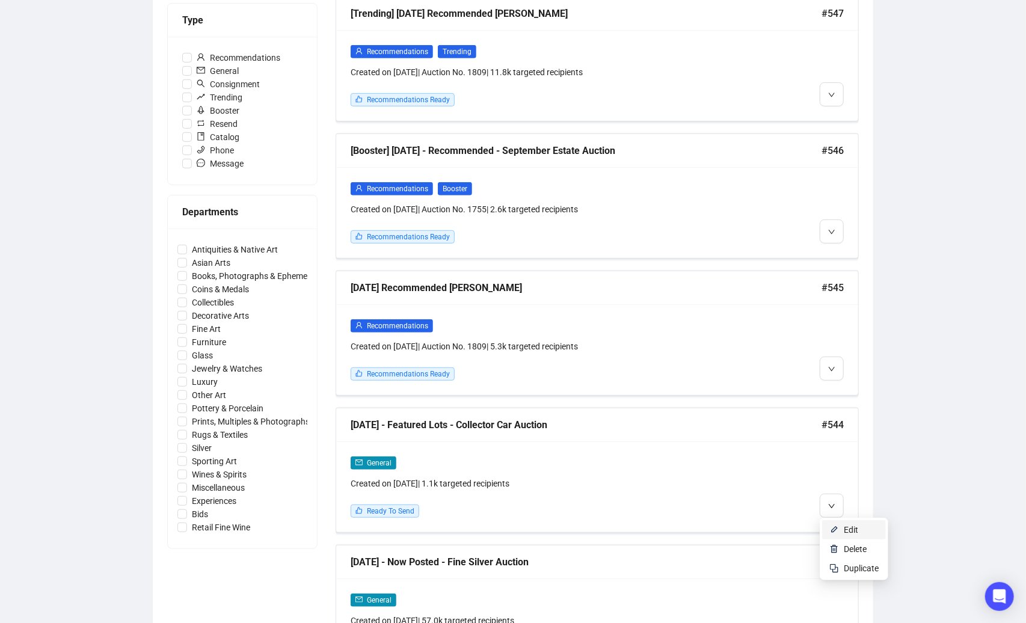
click at [849, 528] on span "Edit" at bounding box center [850, 530] width 14 height 10
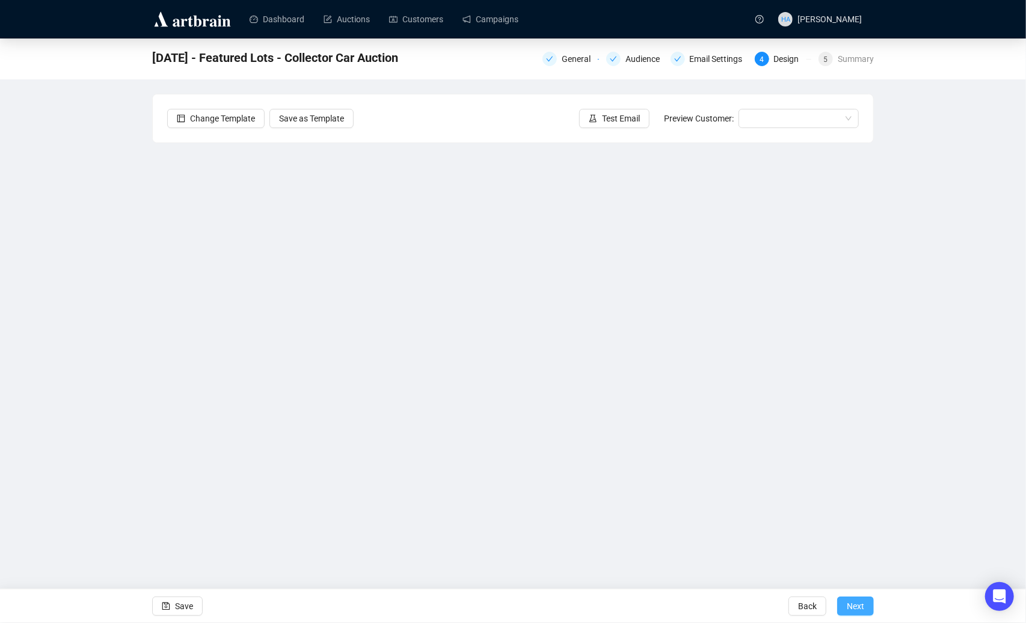
click at [851, 604] on span "Next" at bounding box center [854, 606] width 17 height 34
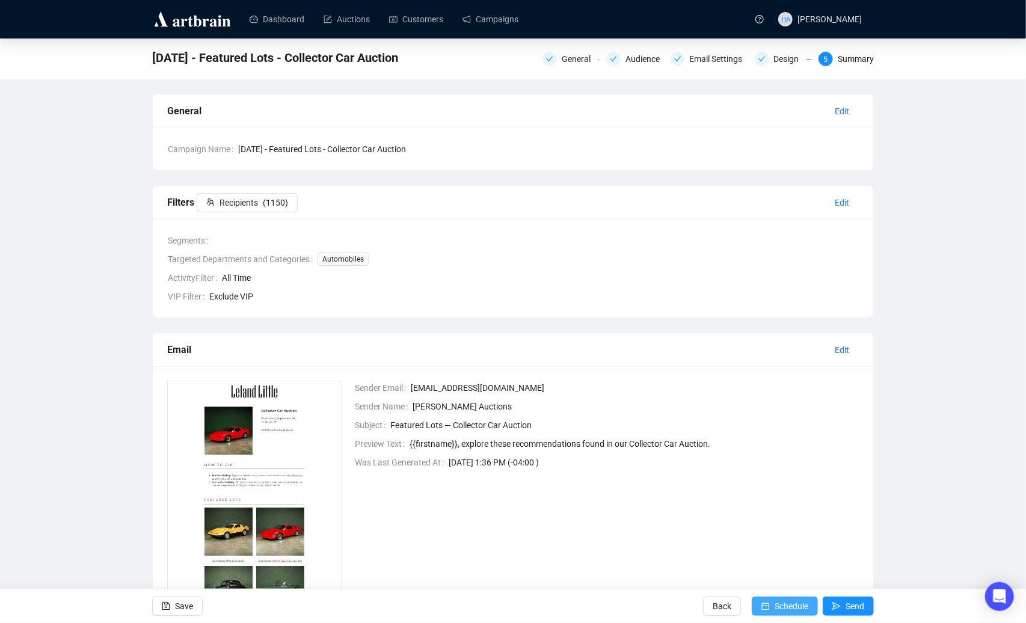
click at [781, 606] on span "Schedule" at bounding box center [791, 606] width 34 height 34
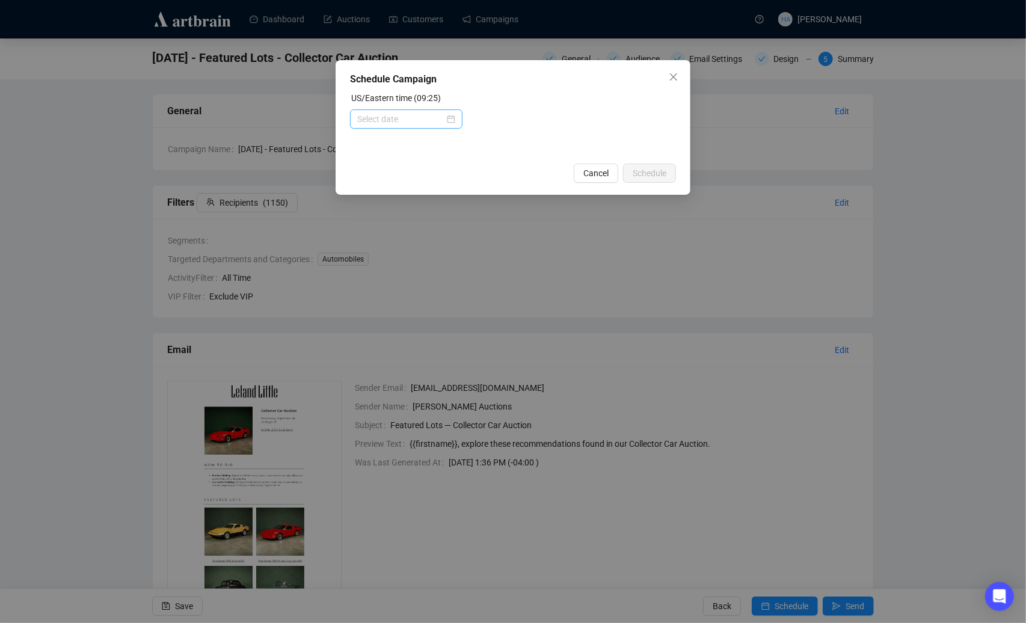
click at [447, 120] on div at bounding box center [406, 118] width 98 height 13
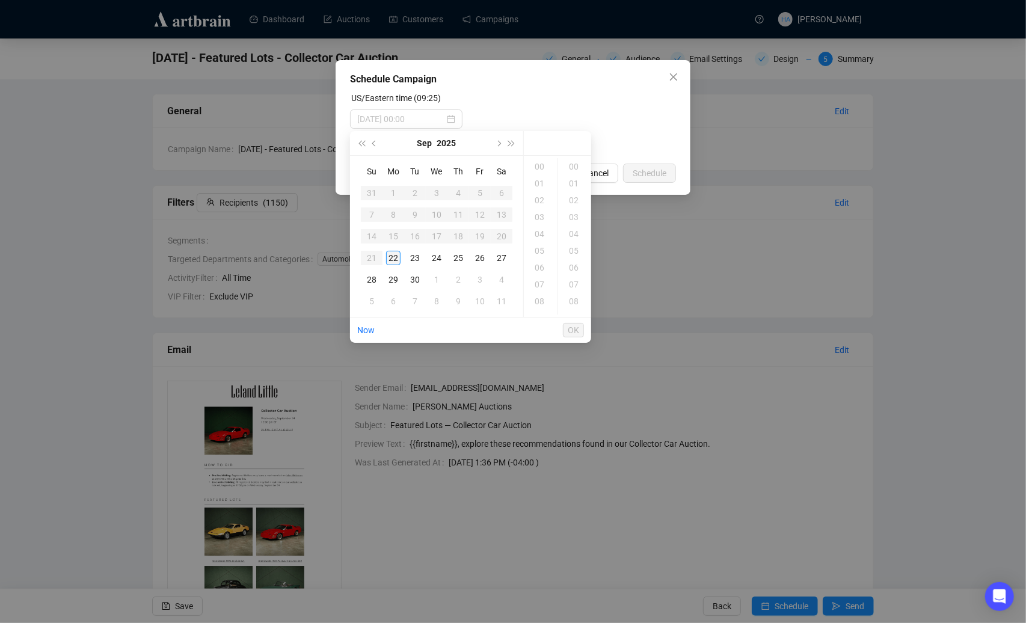
click at [391, 257] on div "22" at bounding box center [393, 258] width 14 height 14
click at [539, 198] on div "11" at bounding box center [540, 200] width 29 height 17
click at [572, 162] on div "00" at bounding box center [574, 166] width 29 height 17
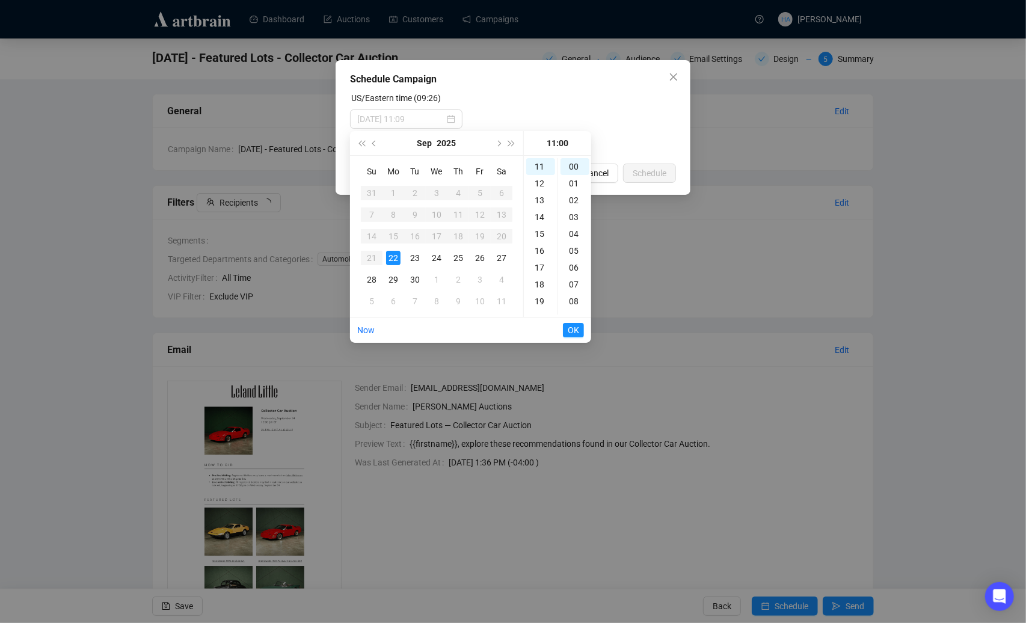
type input "[DATE] 11:00"
click at [570, 332] on span "OK" at bounding box center [572, 330] width 11 height 23
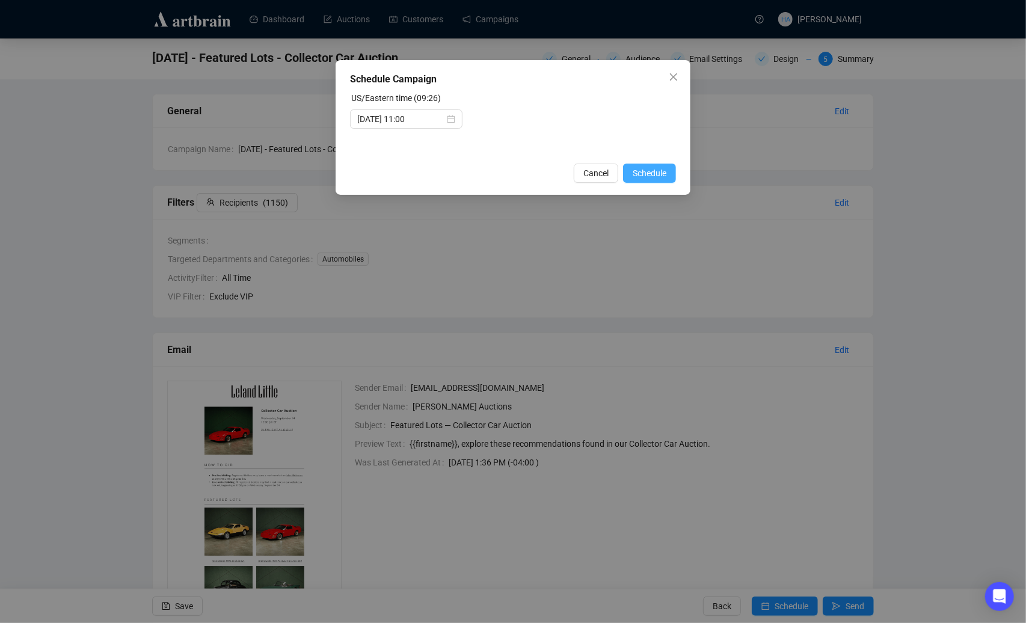
click at [657, 174] on span "Schedule" at bounding box center [649, 173] width 34 height 13
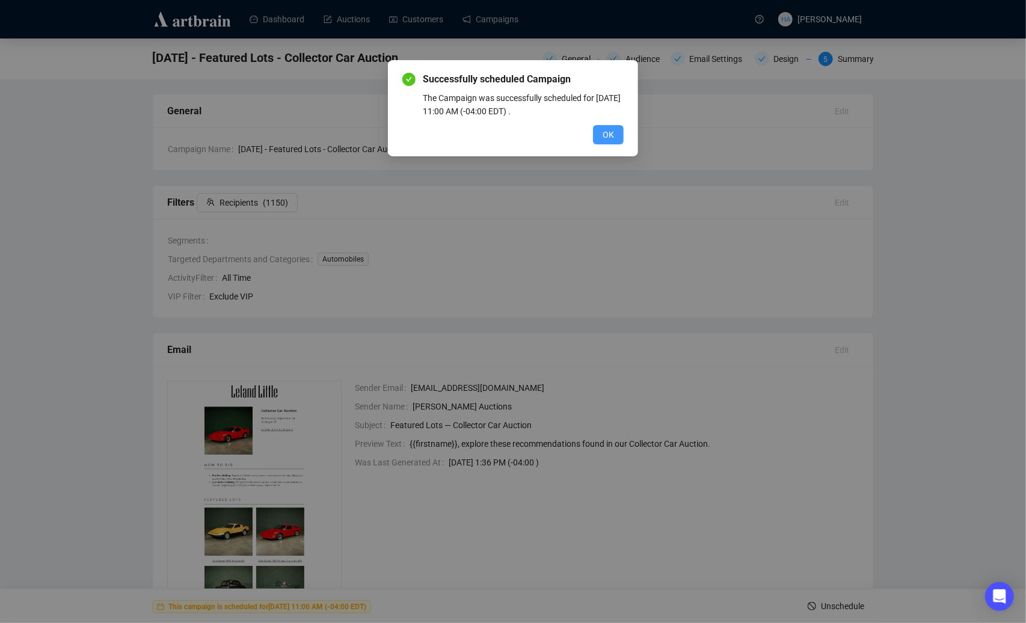
click at [596, 135] on button "OK" at bounding box center [608, 134] width 31 height 19
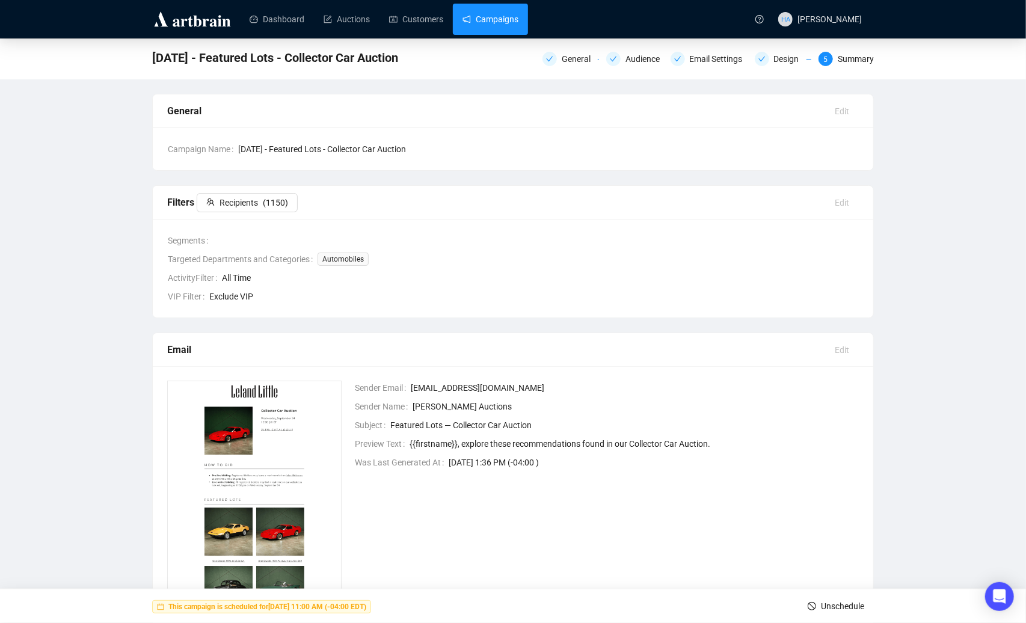
click at [504, 26] on link "Campaigns" at bounding box center [490, 19] width 56 height 31
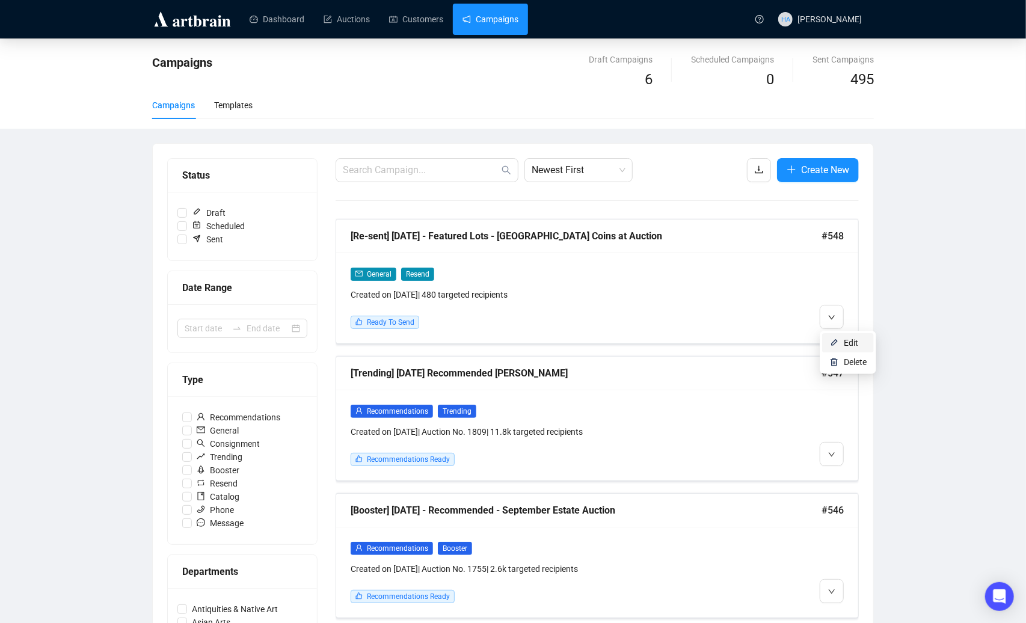
click at [846, 341] on span "Edit" at bounding box center [850, 343] width 14 height 10
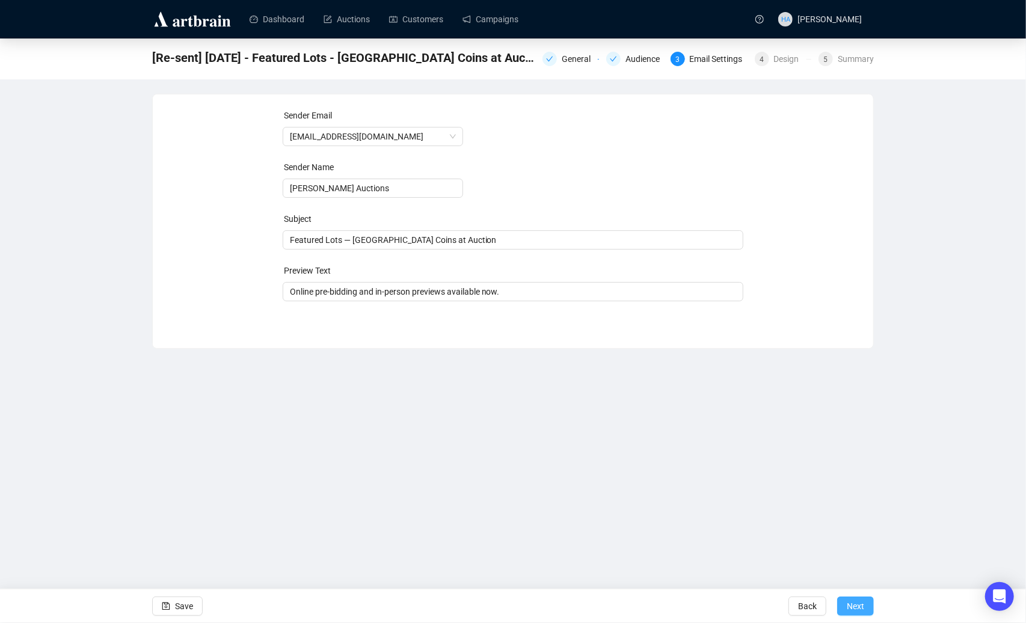
click at [855, 607] on span "Next" at bounding box center [854, 606] width 17 height 34
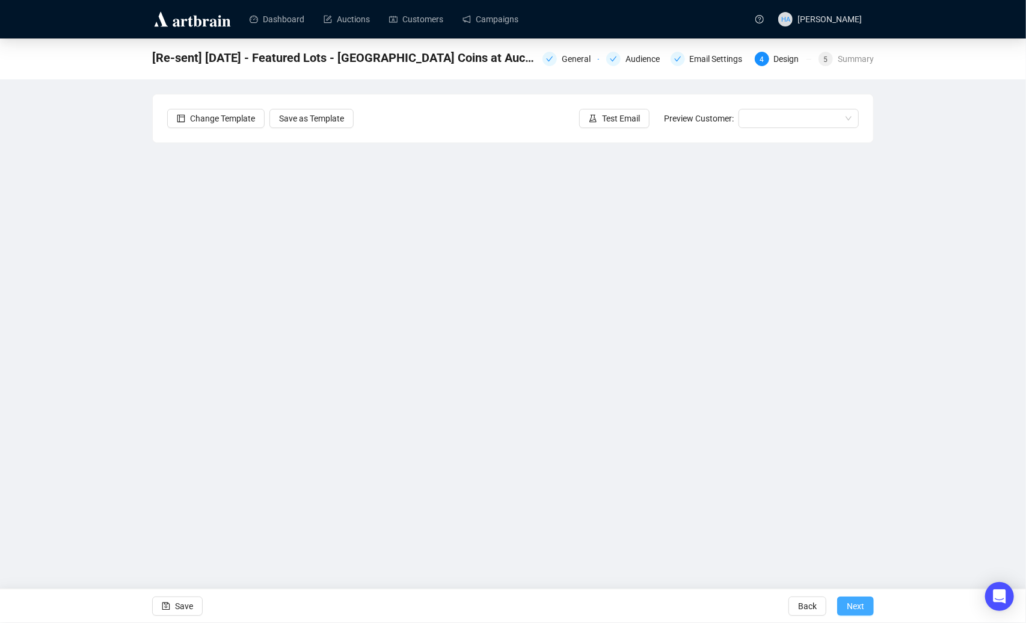
click at [848, 604] on span "Next" at bounding box center [854, 606] width 17 height 34
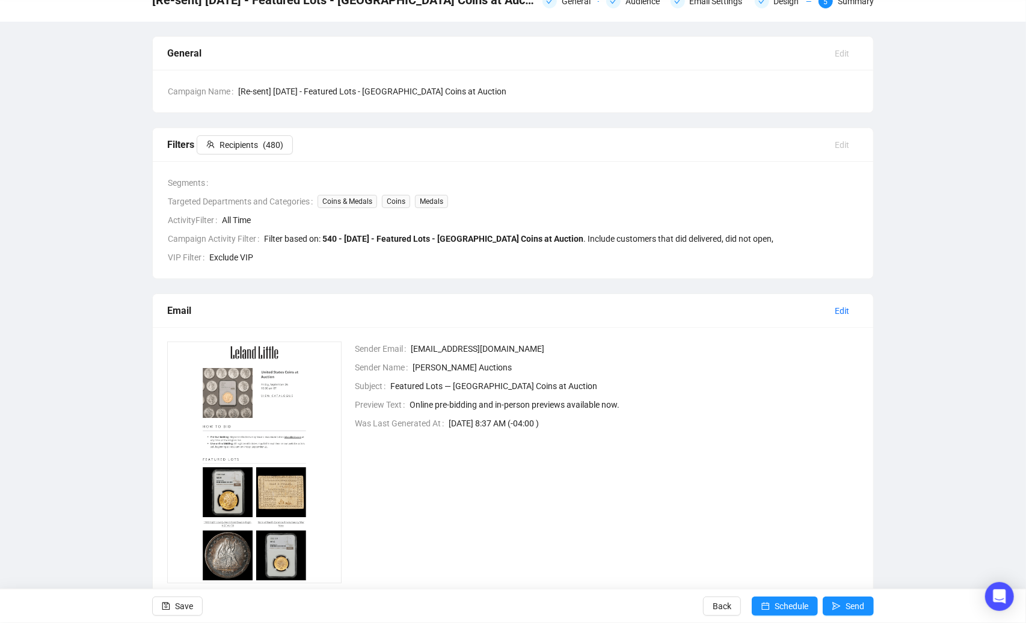
scroll to position [60, 0]
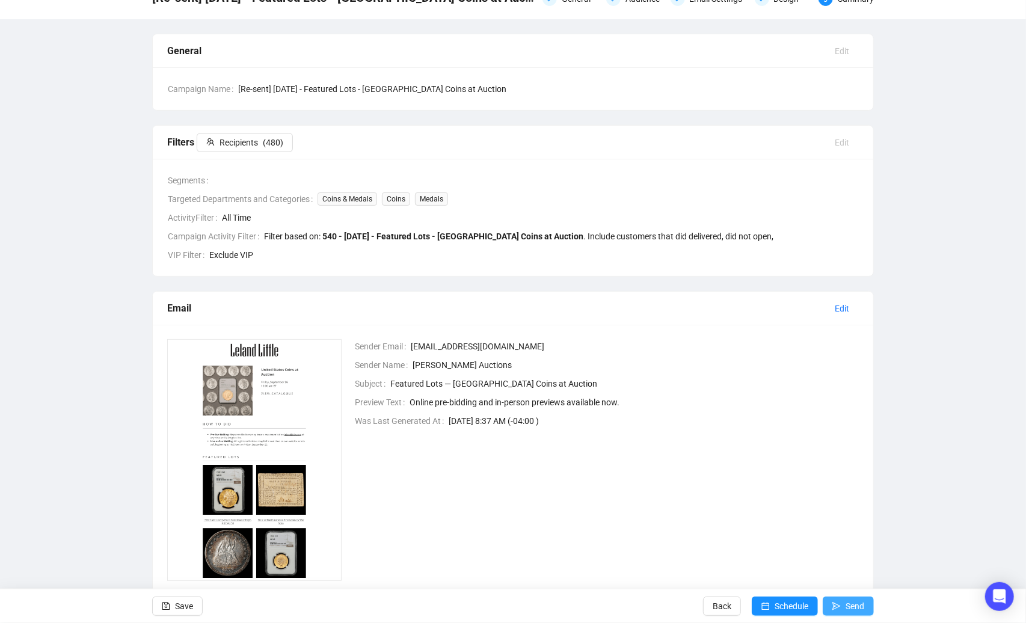
click at [845, 601] on span "Send" at bounding box center [854, 606] width 19 height 34
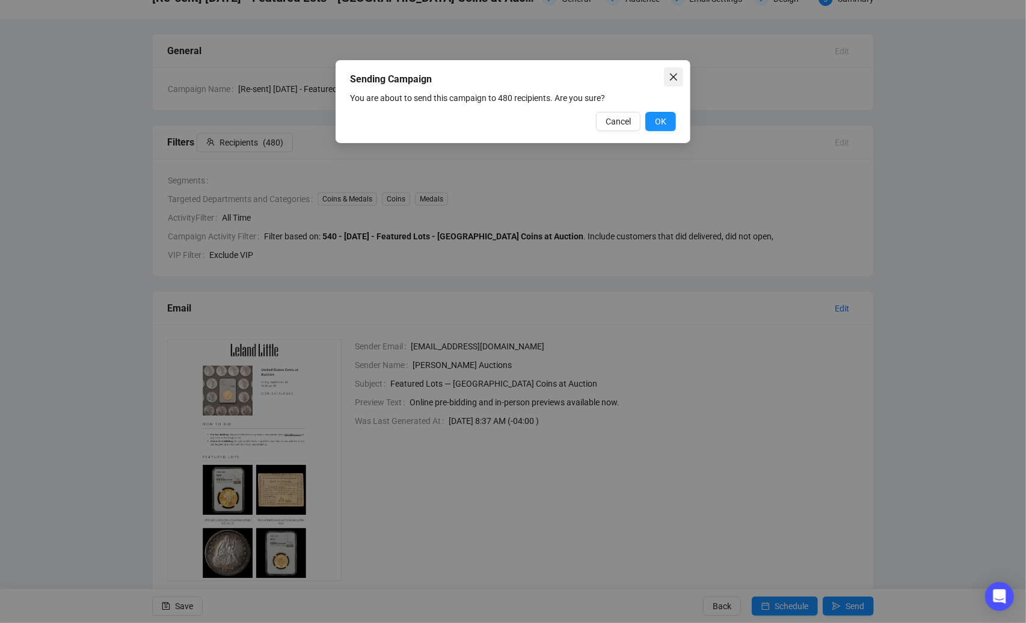
drag, startPoint x: 669, startPoint y: 120, endPoint x: 668, endPoint y: 72, distance: 48.1
click at [669, 120] on button "OK" at bounding box center [660, 121] width 31 height 19
